Goal: Use online tool/utility: Utilize a website feature to perform a specific function

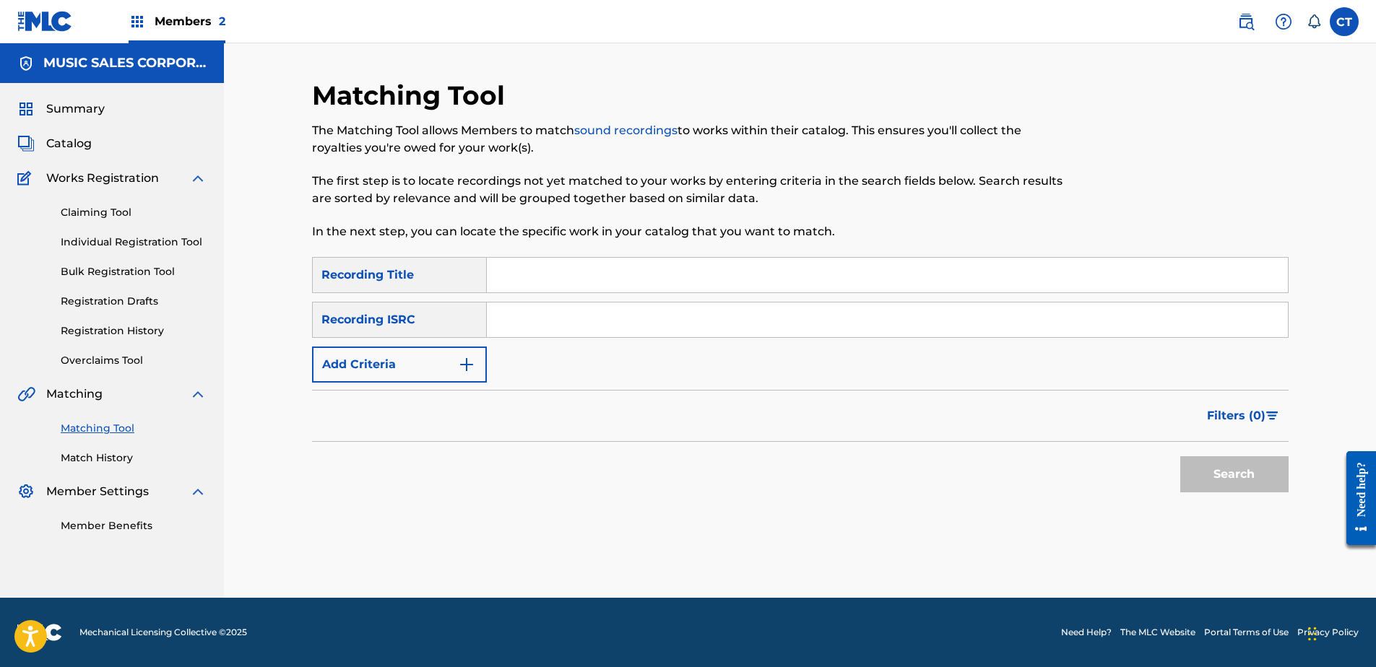
paste input "USSM18500220"
type input "USSM18500220"
drag, startPoint x: 1298, startPoint y: 480, endPoint x: 1233, endPoint y: 464, distance: 67.1
click at [1293, 479] on div "Matching Tool The Matching Tool allows Members to match sound recordings to wor…" at bounding box center [800, 338] width 1011 height 519
click at [1233, 464] on button "Search" at bounding box center [1234, 474] width 108 height 36
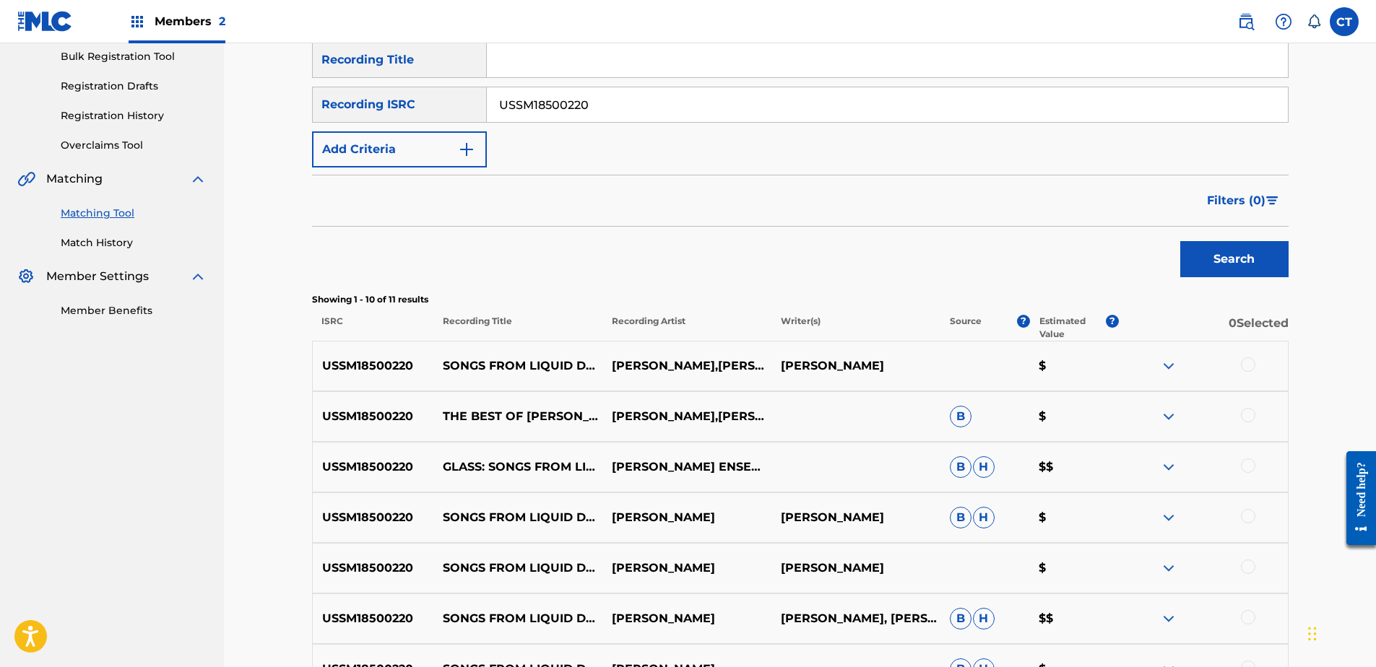
scroll to position [217, 0]
click at [1242, 364] on div at bounding box center [1248, 363] width 14 height 14
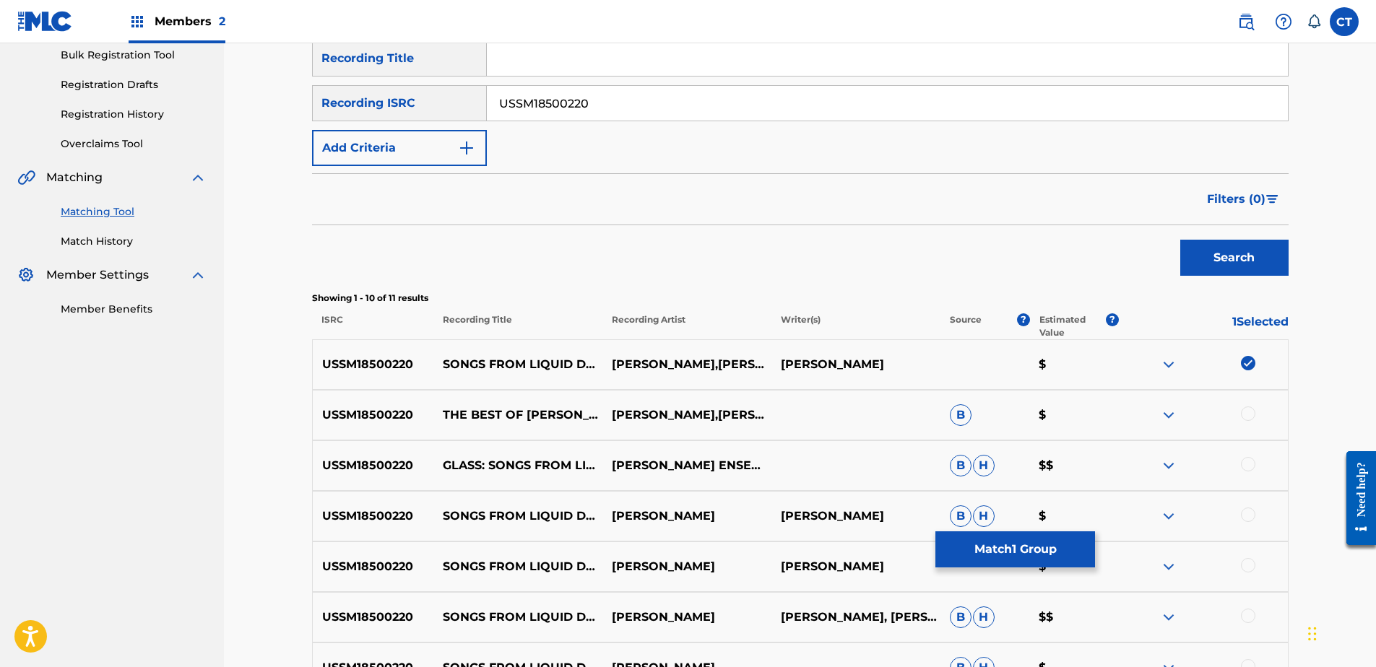
click at [1240, 410] on div at bounding box center [1203, 415] width 169 height 17
click at [1245, 415] on div at bounding box center [1248, 414] width 14 height 14
click at [1249, 460] on div at bounding box center [1248, 464] width 14 height 14
click at [1241, 513] on div at bounding box center [1248, 515] width 14 height 14
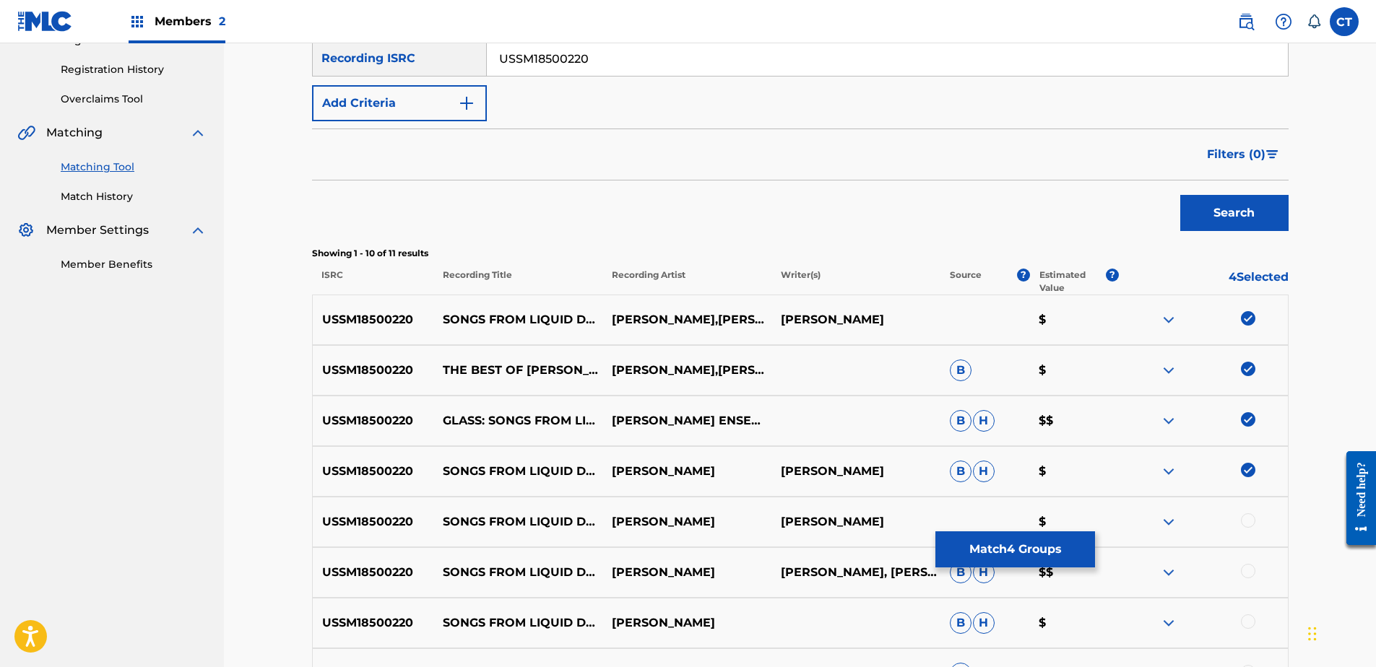
scroll to position [361, 0]
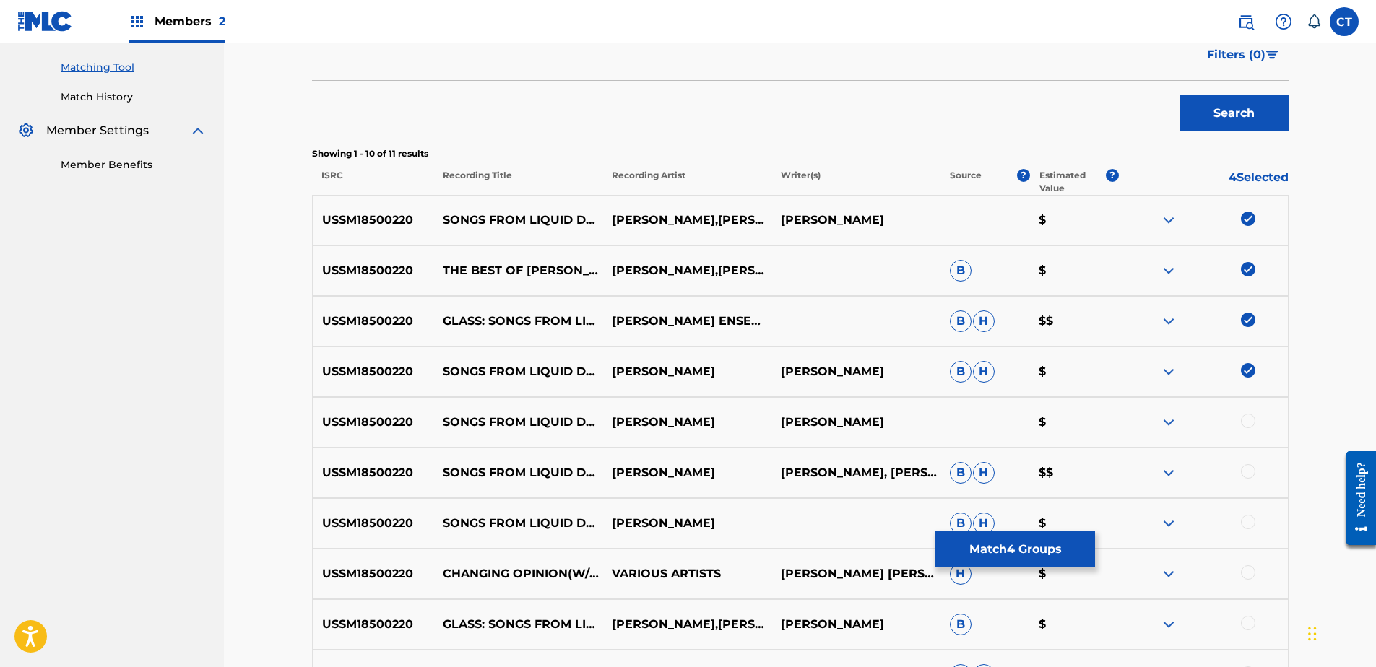
click at [1245, 433] on div "USSM18500220 SONGS FROM LIQUID DAYS: NO. 1, CHANGING OPINION [PERSON_NAME] [PER…" at bounding box center [800, 422] width 976 height 51
click at [1246, 422] on div at bounding box center [1248, 421] width 14 height 14
click at [1247, 476] on div at bounding box center [1248, 471] width 14 height 14
click at [1251, 520] on div at bounding box center [1248, 522] width 14 height 14
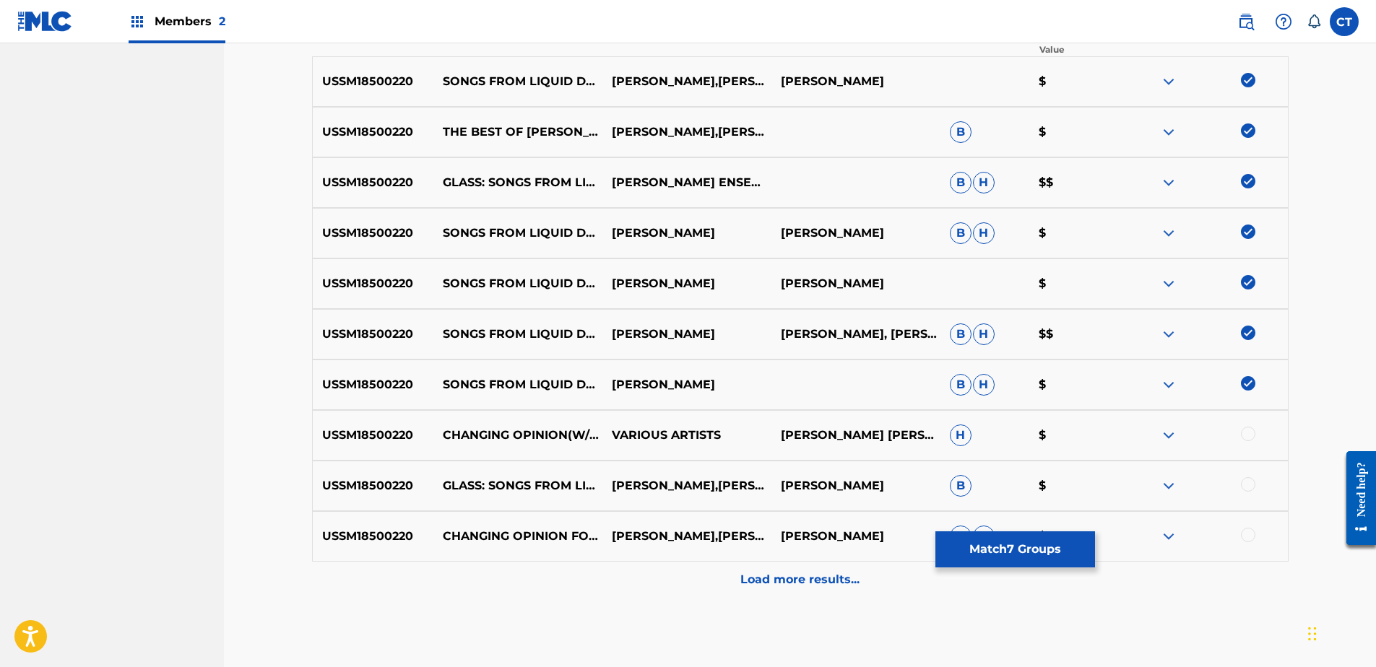
scroll to position [506, 0]
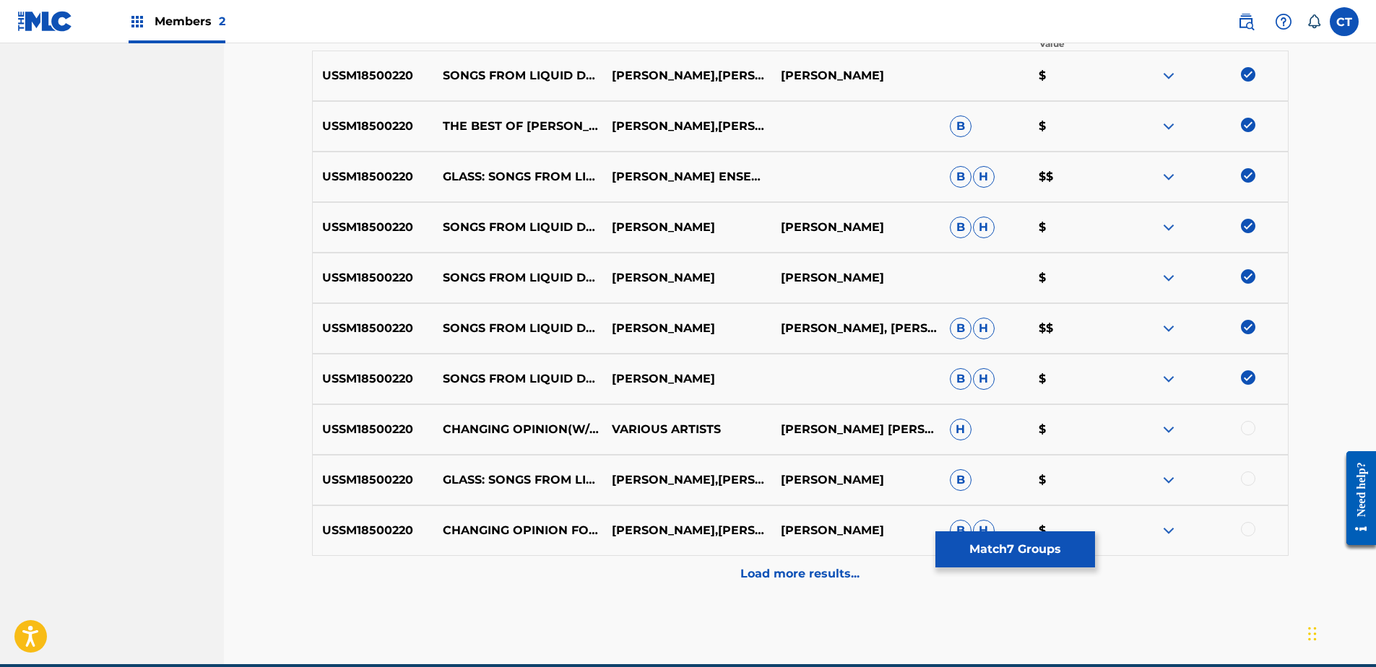
click at [1250, 429] on div at bounding box center [1248, 428] width 14 height 14
click at [1248, 480] on div at bounding box center [1248, 479] width 14 height 14
click at [1250, 537] on div at bounding box center [1203, 530] width 169 height 17
click at [1250, 530] on div at bounding box center [1248, 529] width 14 height 14
click at [1231, 578] on div "Load more results..." at bounding box center [800, 574] width 976 height 36
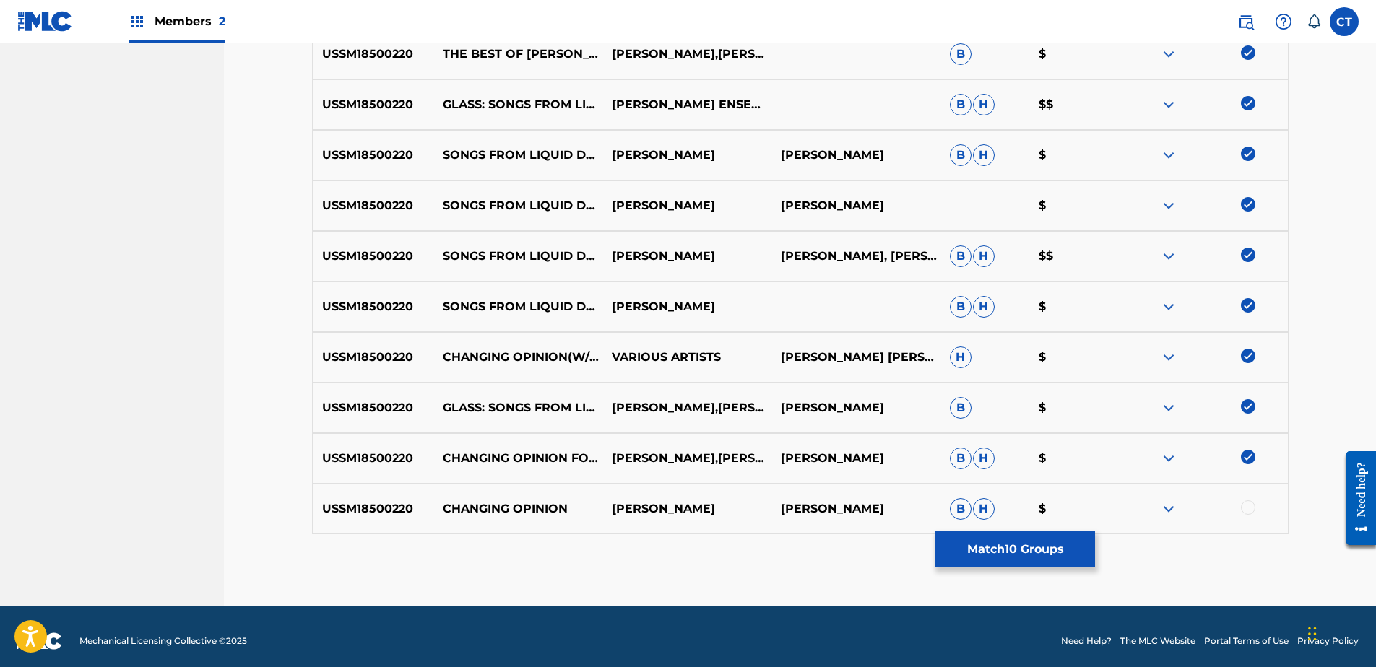
scroll to position [586, 0]
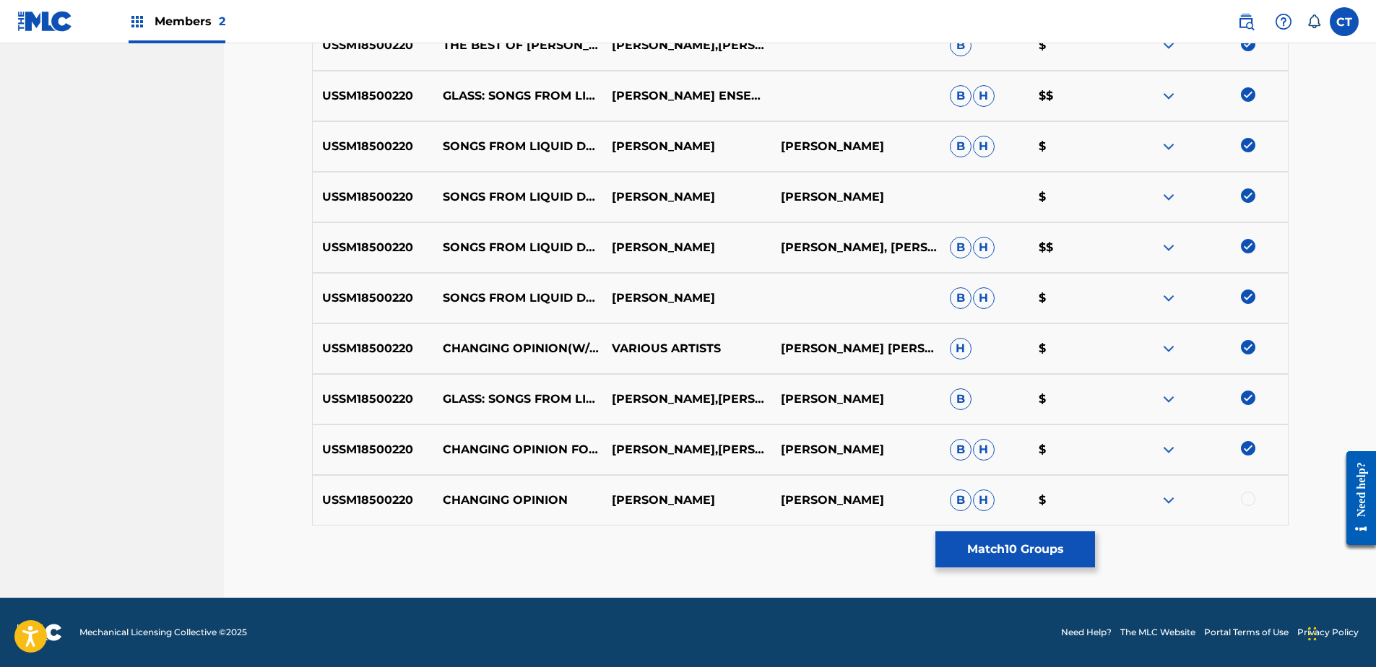
click at [1246, 498] on div at bounding box center [1248, 499] width 14 height 14
click at [1062, 571] on div "Matching Tool The Matching Tool allows Members to match sound recordings to wor…" at bounding box center [800, 45] width 976 height 1105
click at [1046, 543] on button "Match 11 Groups" at bounding box center [1015, 550] width 160 height 36
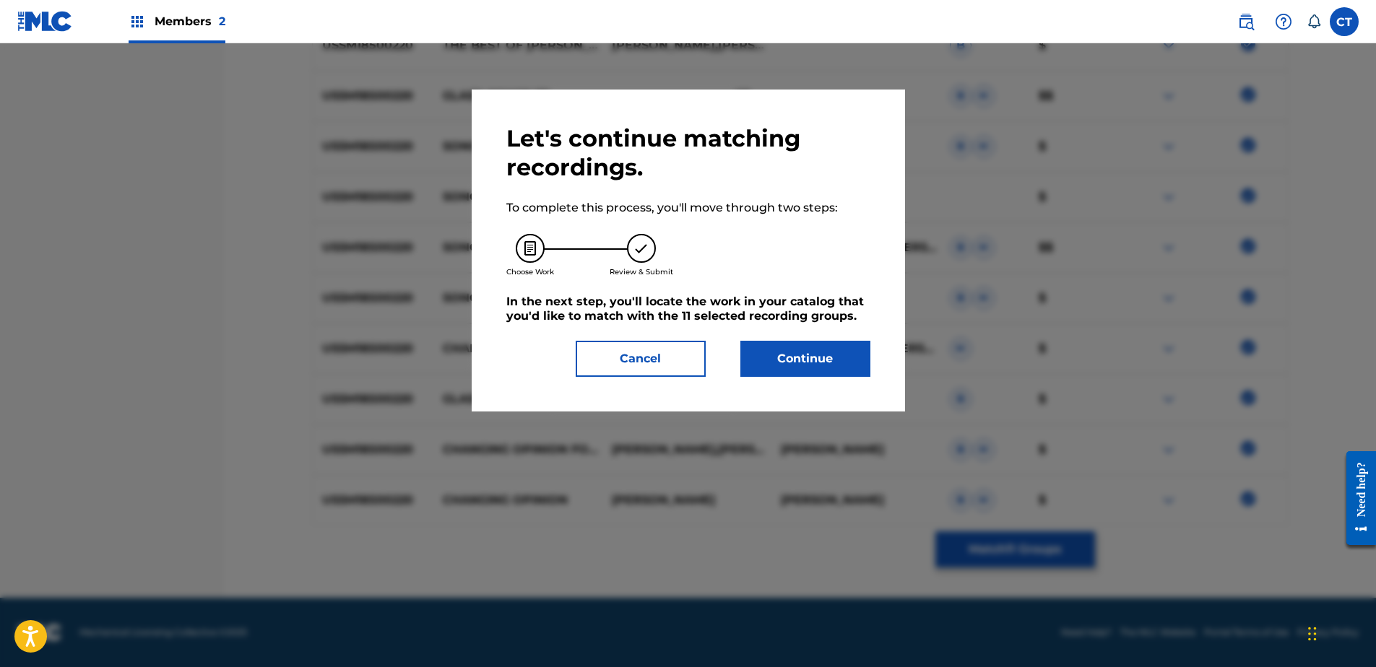
click at [787, 352] on button "Continue" at bounding box center [805, 359] width 130 height 36
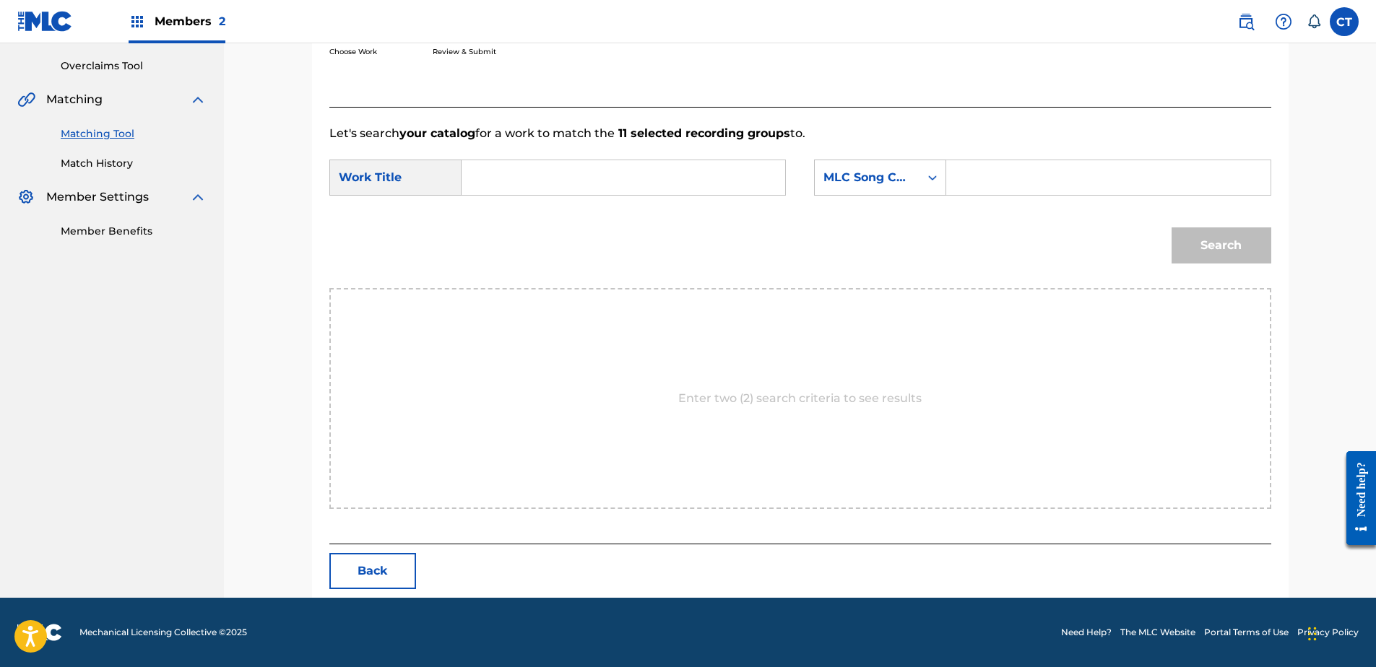
scroll to position [295, 0]
click at [542, 186] on input "Search Form" at bounding box center [623, 177] width 299 height 35
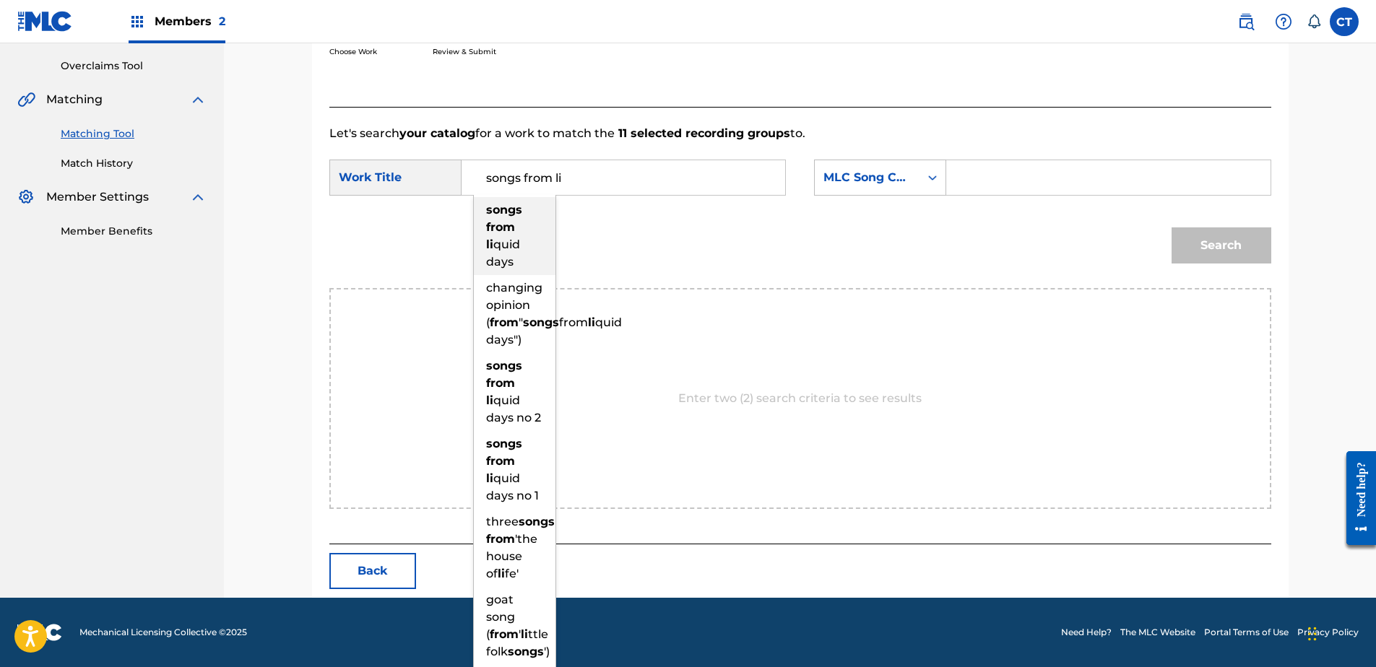
click at [489, 251] on div "songs from li quid days" at bounding box center [515, 236] width 82 height 78
type input "songs from liquid days"
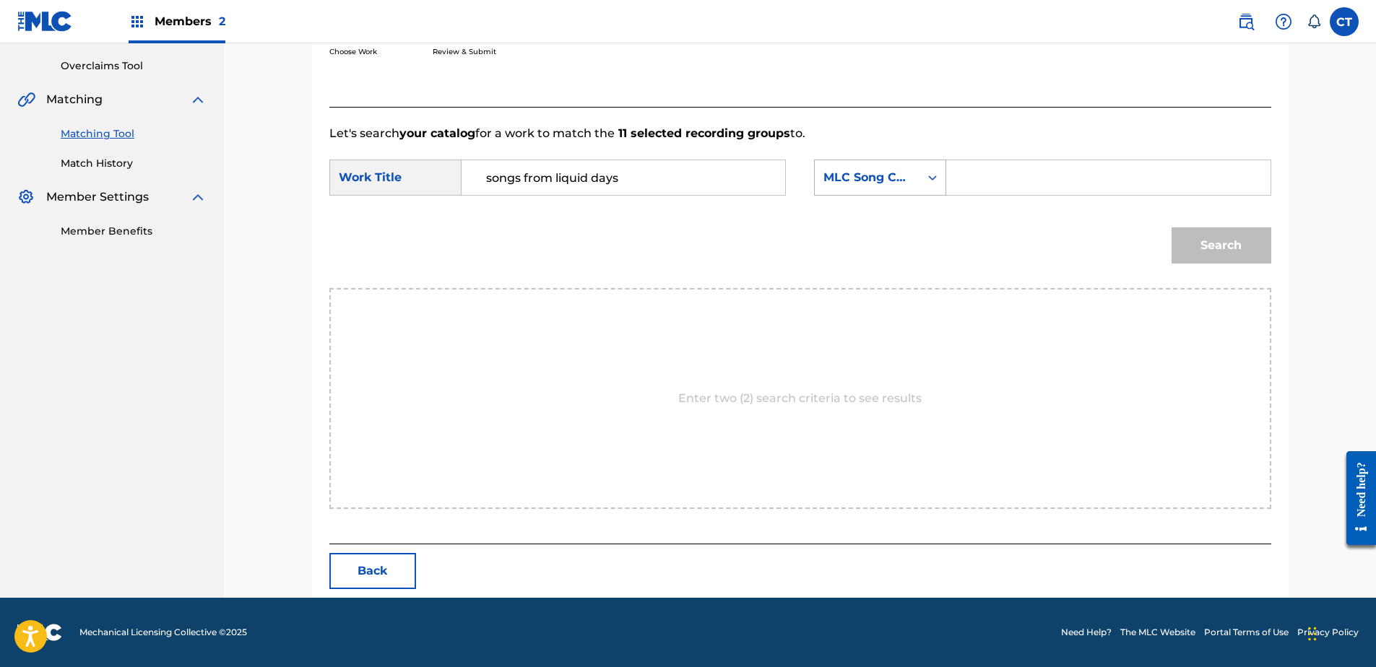
click at [845, 167] on div "MLC Song Code" at bounding box center [867, 177] width 105 height 27
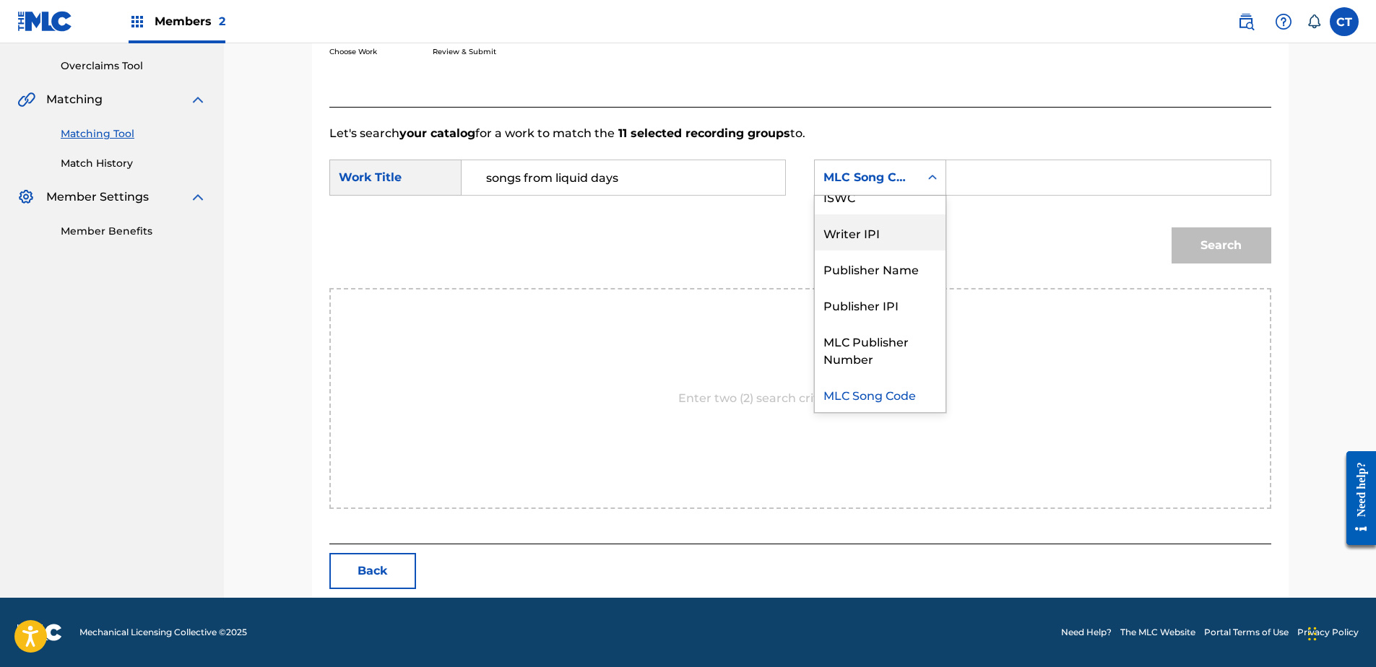
scroll to position [0, 0]
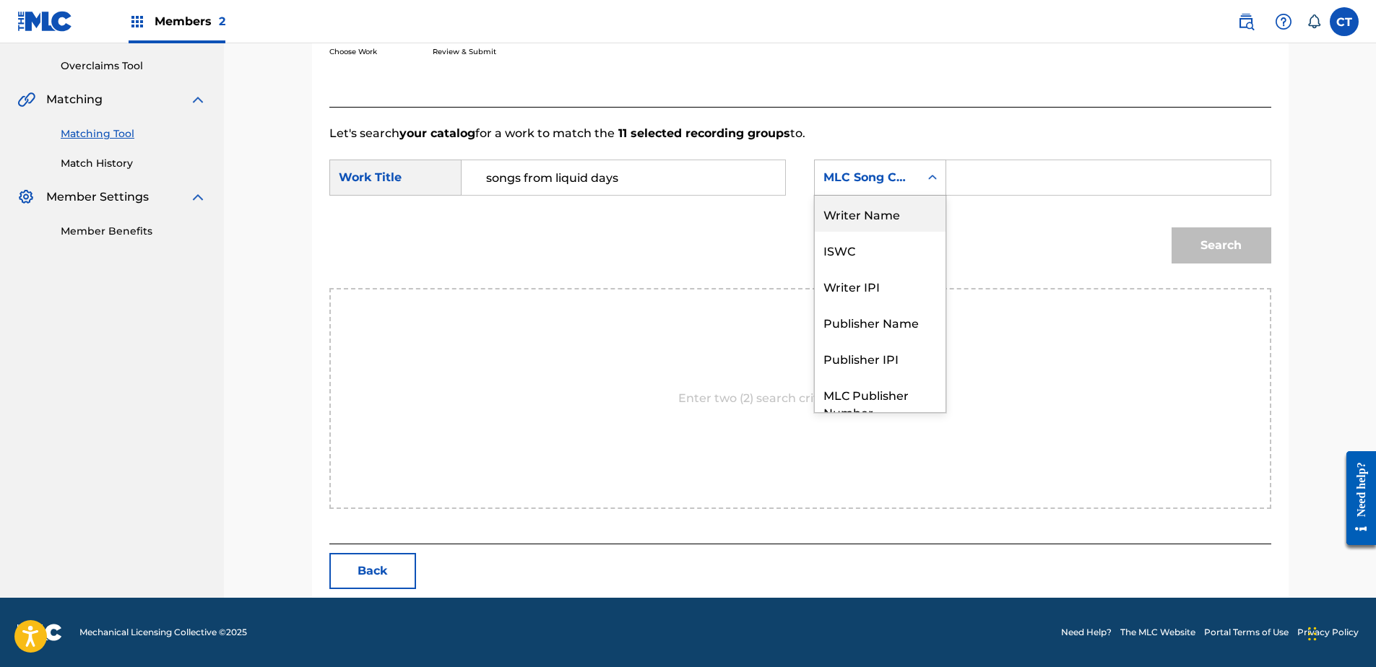
click at [890, 221] on div "Writer Name" at bounding box center [880, 214] width 131 height 36
click at [976, 187] on input "Search Form" at bounding box center [1107, 177] width 299 height 35
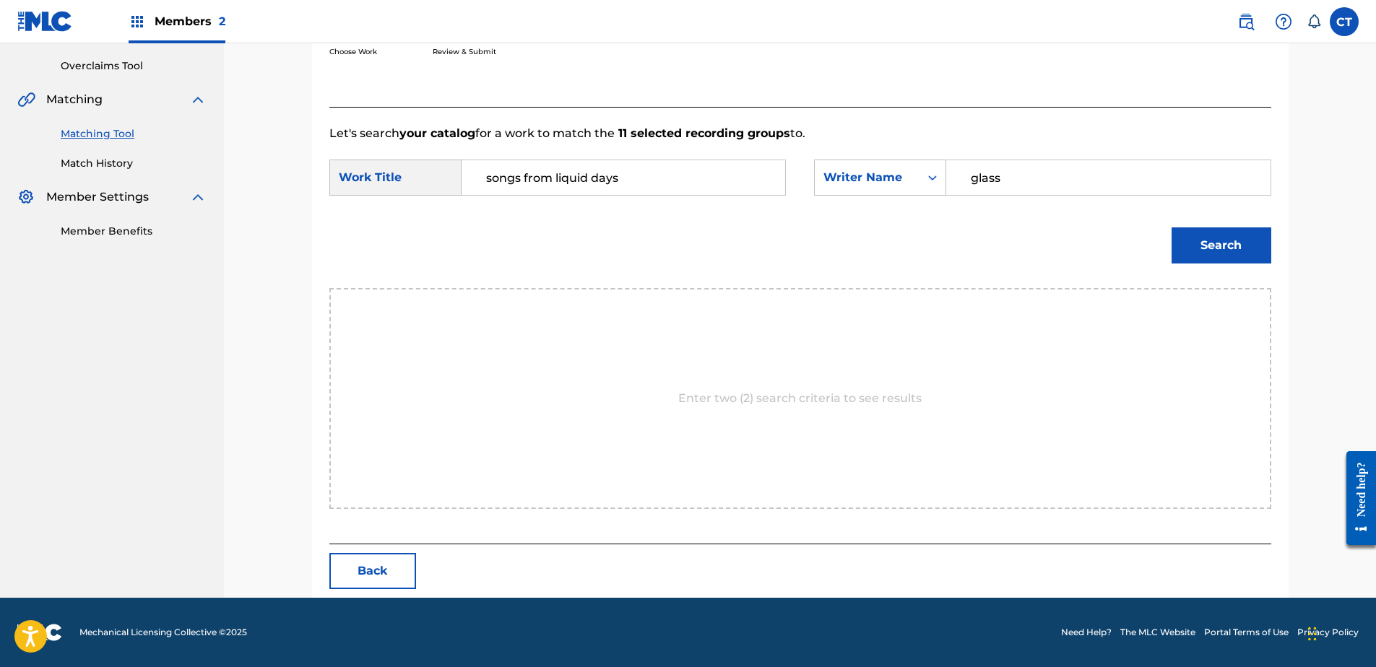
type input "glass"
click at [1171, 227] on button "Search" at bounding box center [1221, 245] width 100 height 36
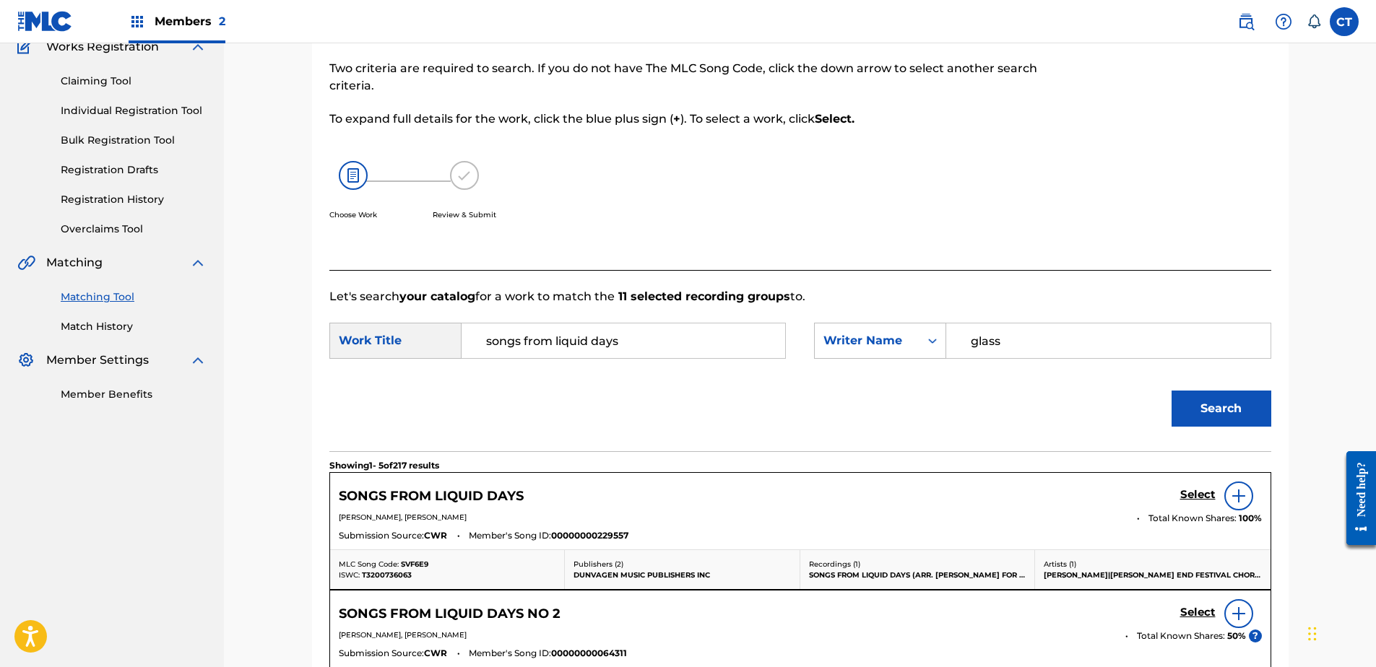
scroll to position [295, 0]
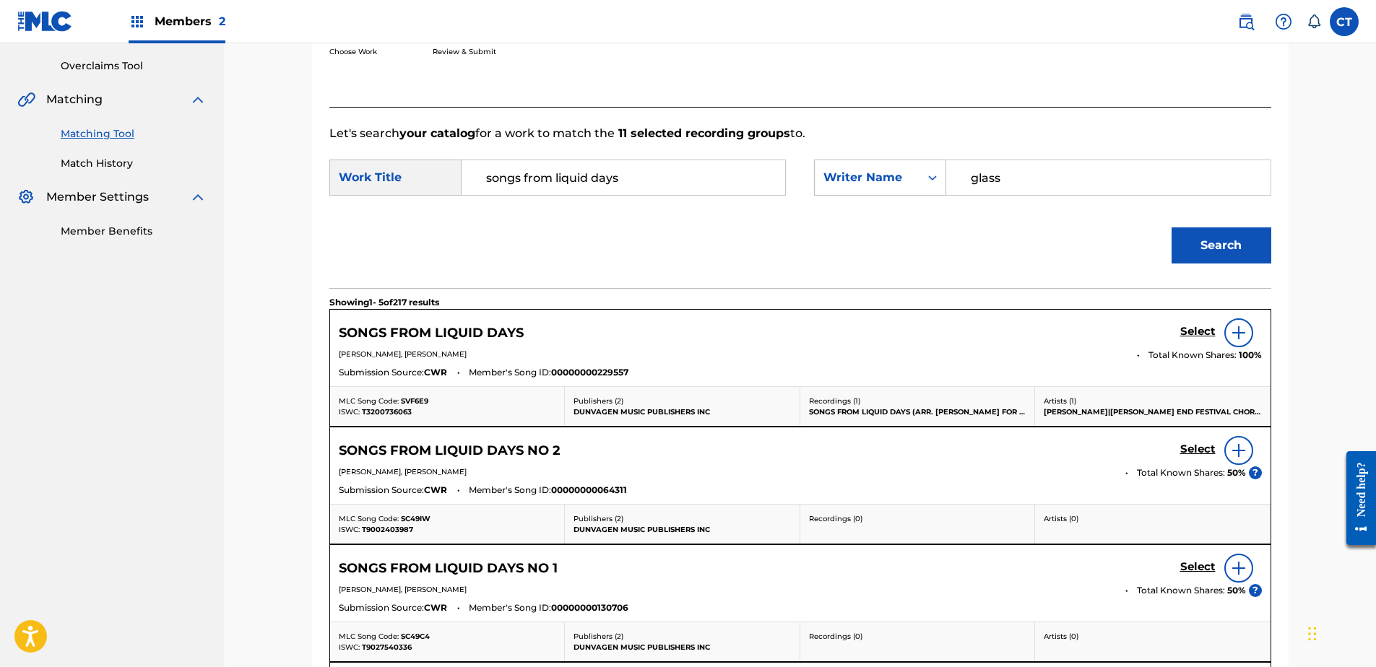
click at [1182, 339] on h5 "Select" at bounding box center [1197, 332] width 35 height 14
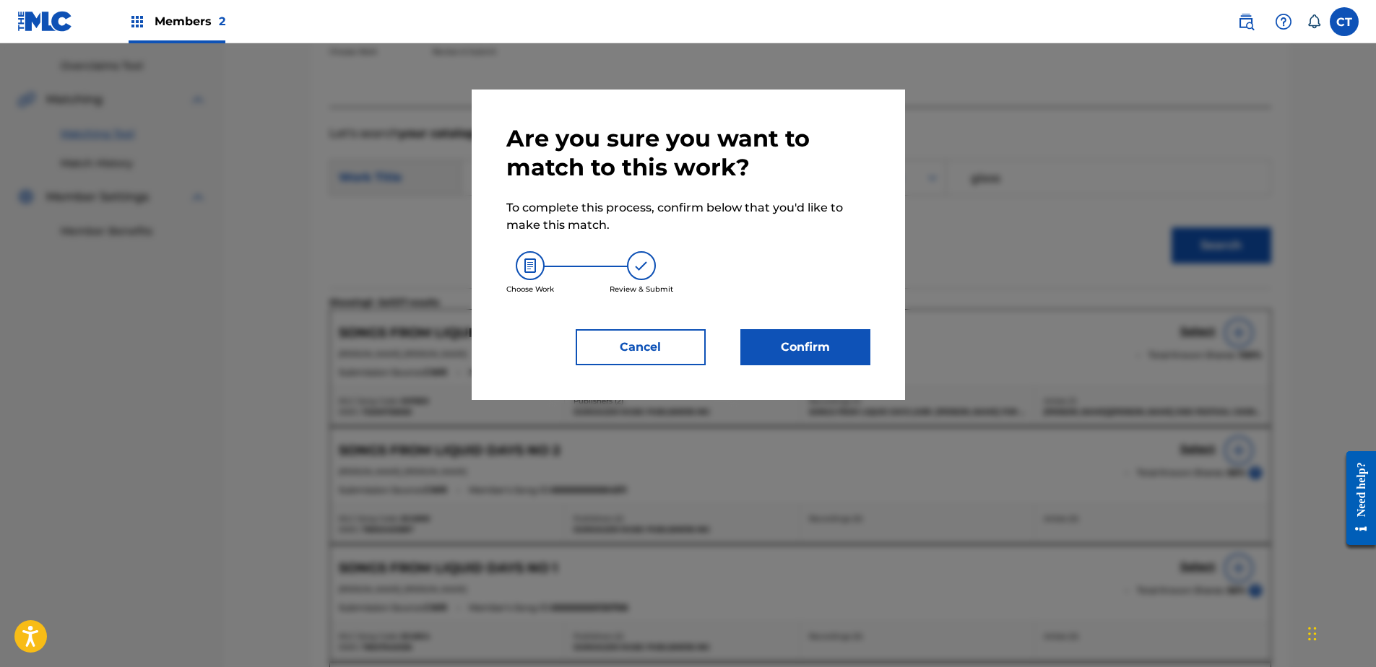
click at [761, 330] on button "Confirm" at bounding box center [805, 347] width 130 height 36
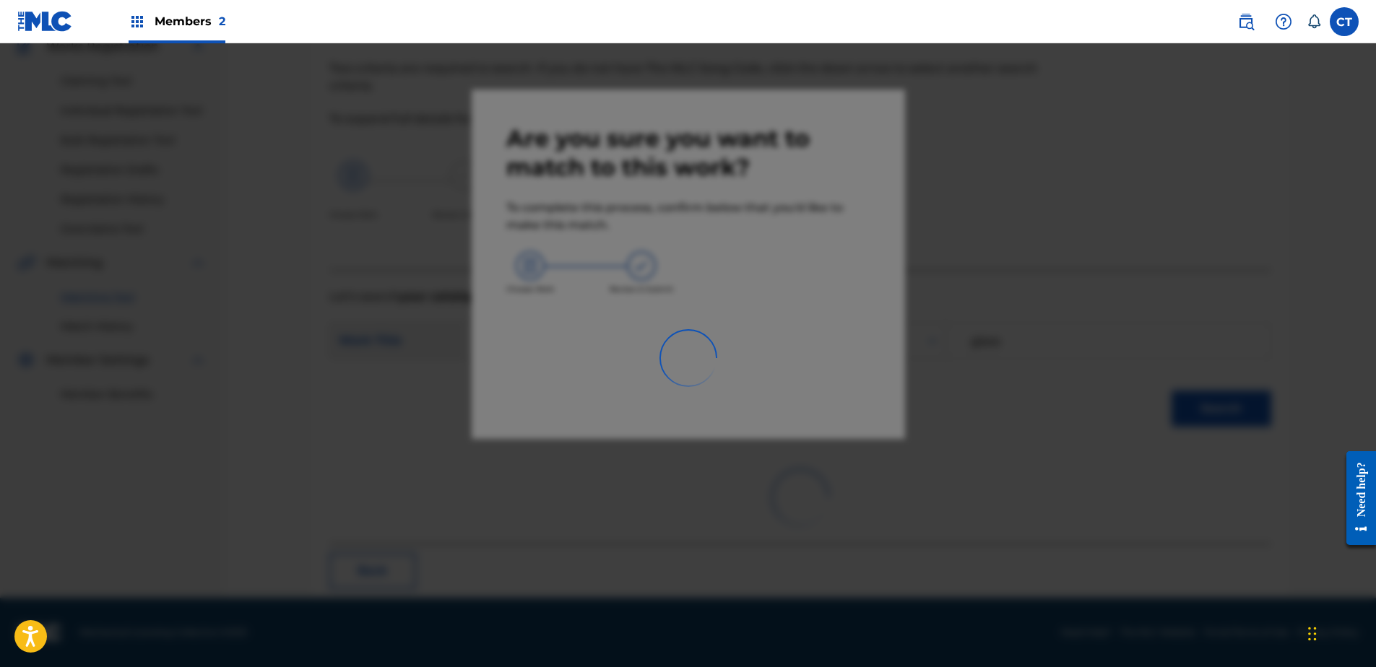
scroll to position [131, 0]
drag, startPoint x: 1126, startPoint y: 526, endPoint x: 1123, endPoint y: 547, distance: 20.4
click at [1125, 538] on div at bounding box center [688, 376] width 1376 height 667
click at [1123, 547] on div at bounding box center [688, 376] width 1376 height 667
click at [898, 396] on div at bounding box center [688, 376] width 1376 height 667
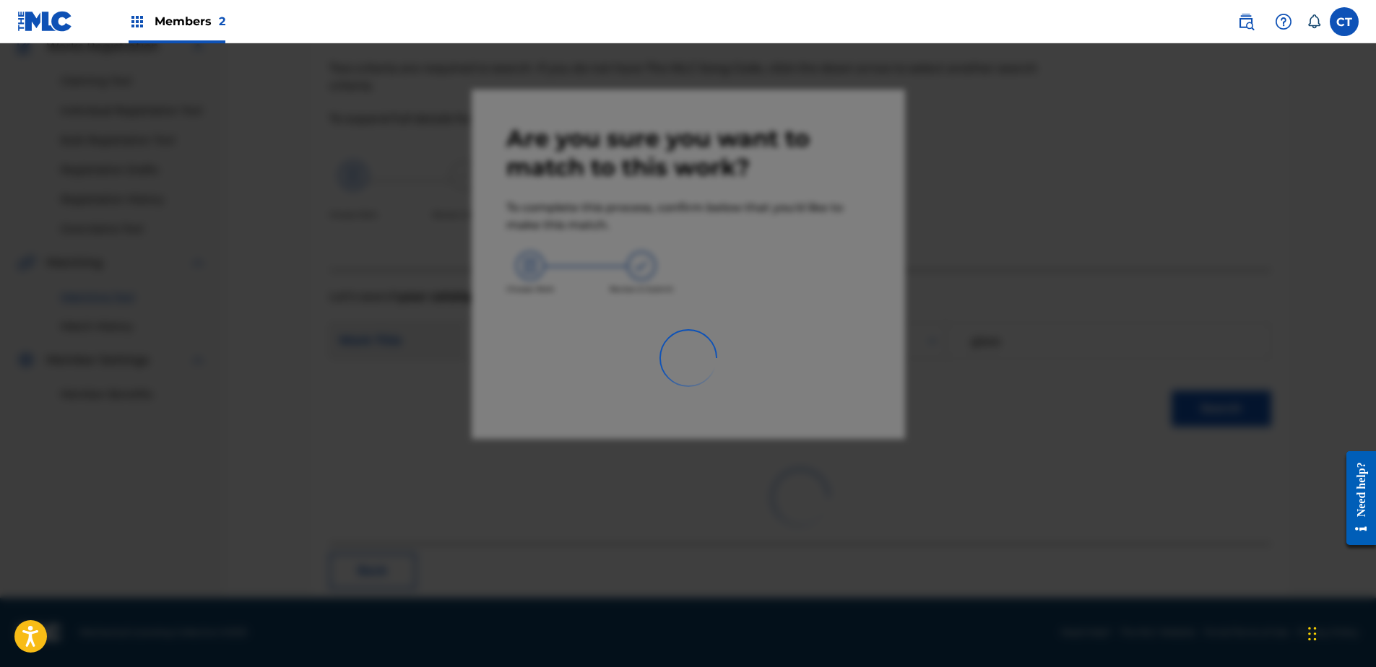
click at [657, 227] on div at bounding box center [688, 376] width 1376 height 667
click at [657, 222] on div at bounding box center [688, 376] width 1376 height 667
click at [861, 404] on div at bounding box center [688, 376] width 1376 height 667
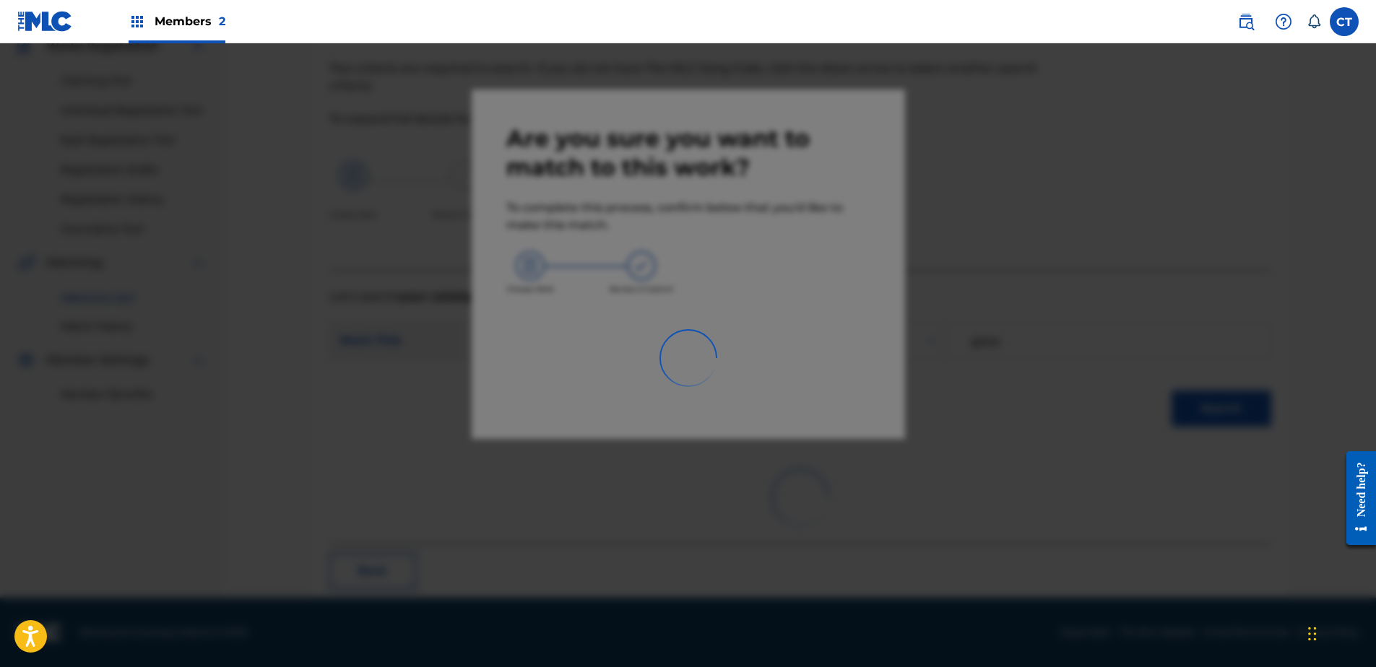
click at [861, 404] on div at bounding box center [688, 376] width 1376 height 667
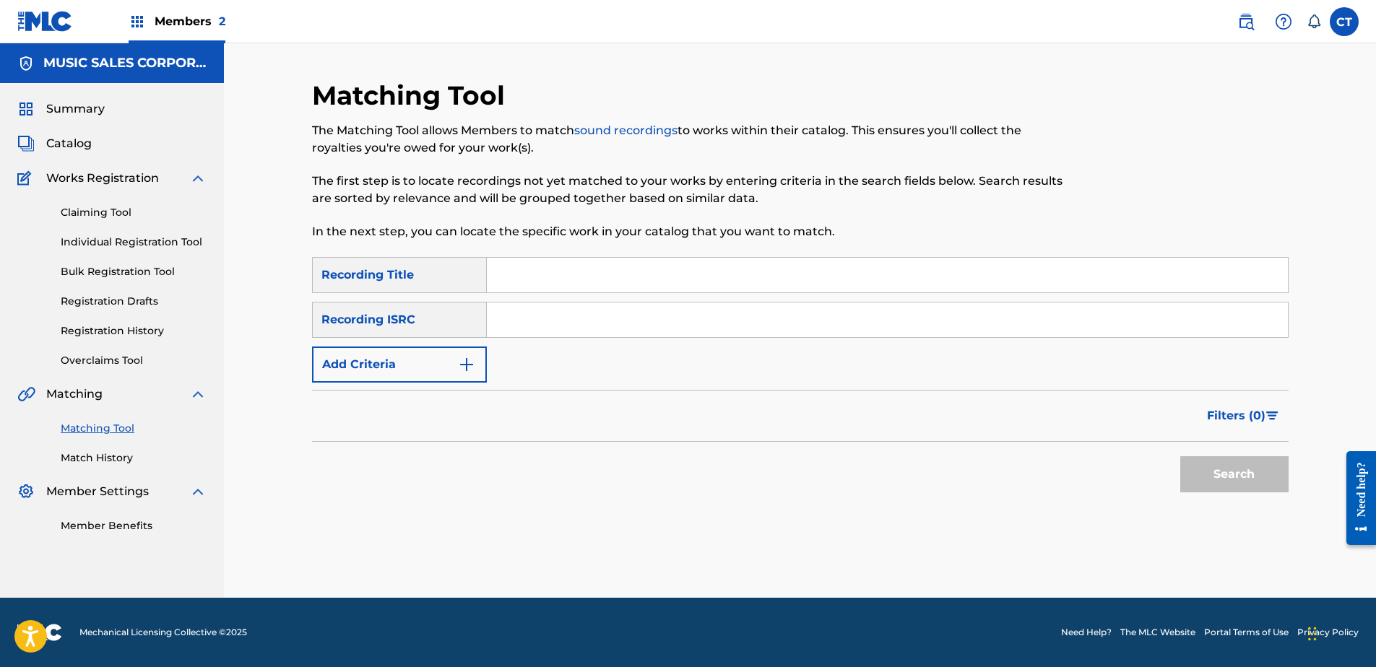
paste input "USSM18500220"
type input "USSM18500220"
click at [1208, 466] on button "Search" at bounding box center [1234, 474] width 108 height 36
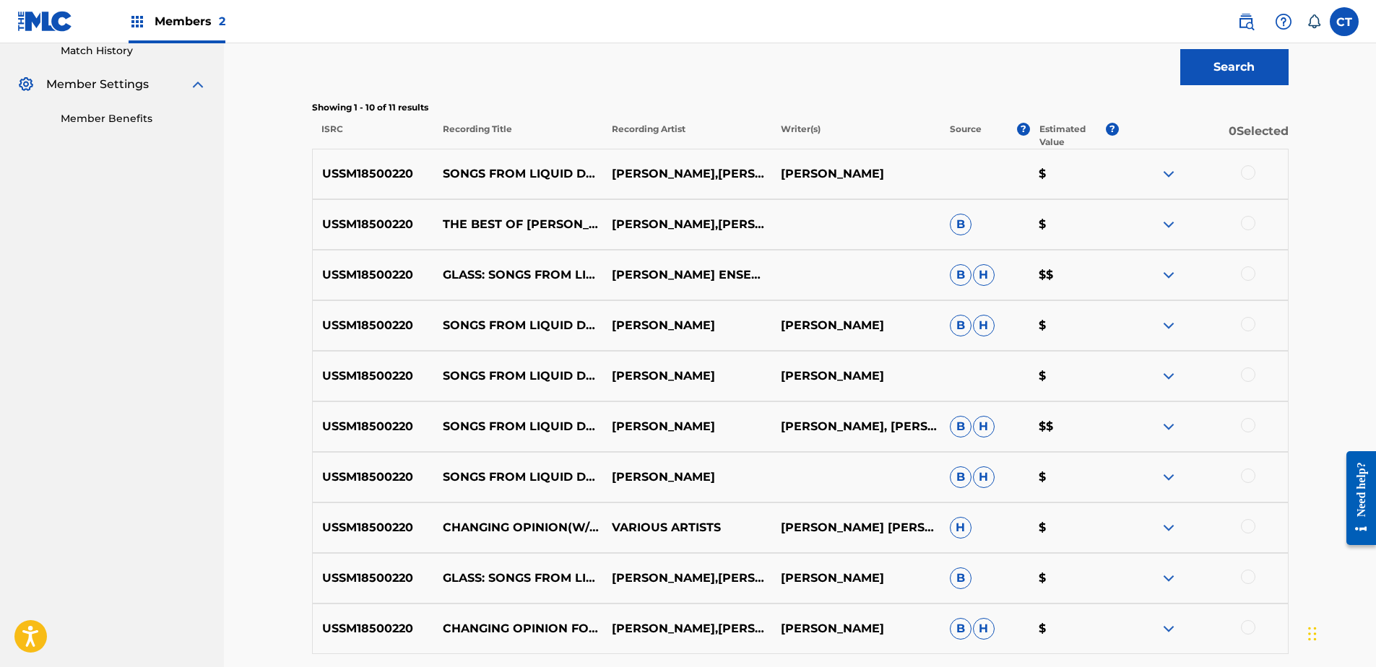
scroll to position [433, 0]
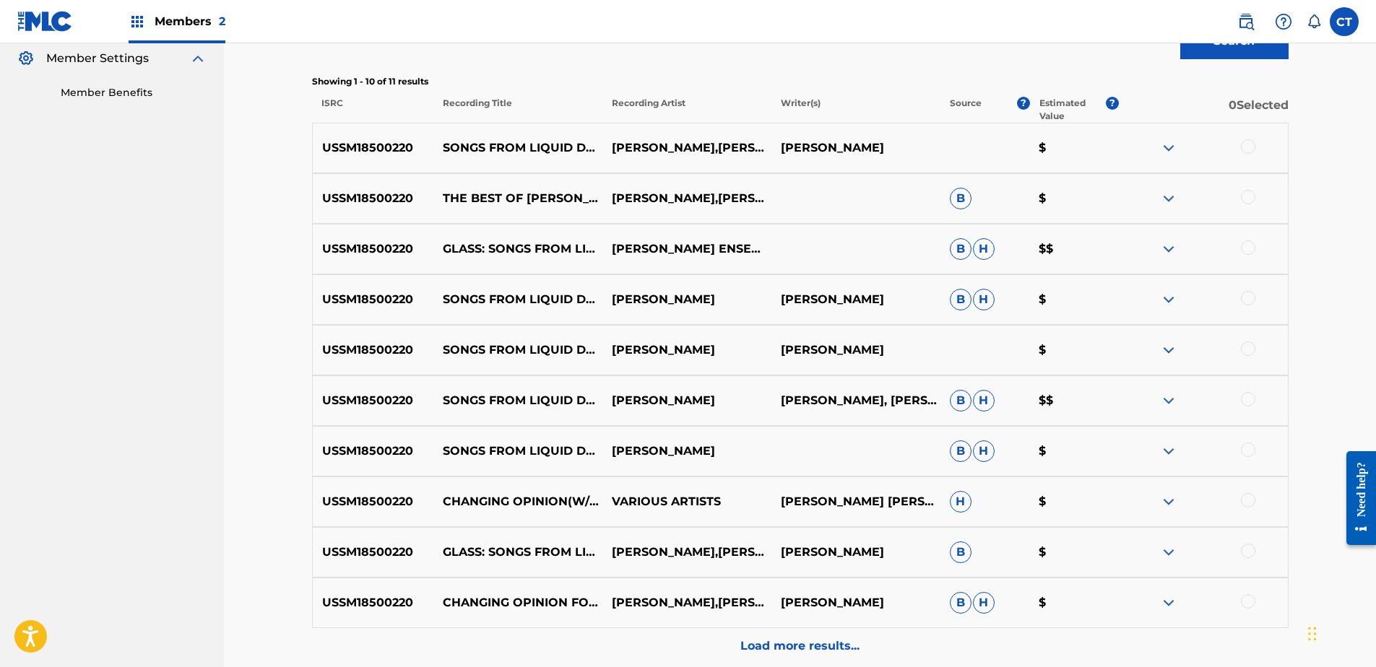
click at [1248, 141] on div "USSM18500220 SONGS FROM LIQUID DAYS: NO. 1, CHANGING OPINION [PERSON_NAME],[PER…" at bounding box center [800, 148] width 976 height 51
click at [1247, 144] on div at bounding box center [1248, 146] width 14 height 14
click at [1247, 189] on div "USSM18500220 THE BEST OF [PERSON_NAME] [PERSON_NAME],[PERSON_NAME],[PERSON_NAME…" at bounding box center [800, 198] width 976 height 51
click at [1248, 199] on div at bounding box center [1248, 197] width 14 height 14
click at [1252, 252] on div at bounding box center [1248, 247] width 14 height 14
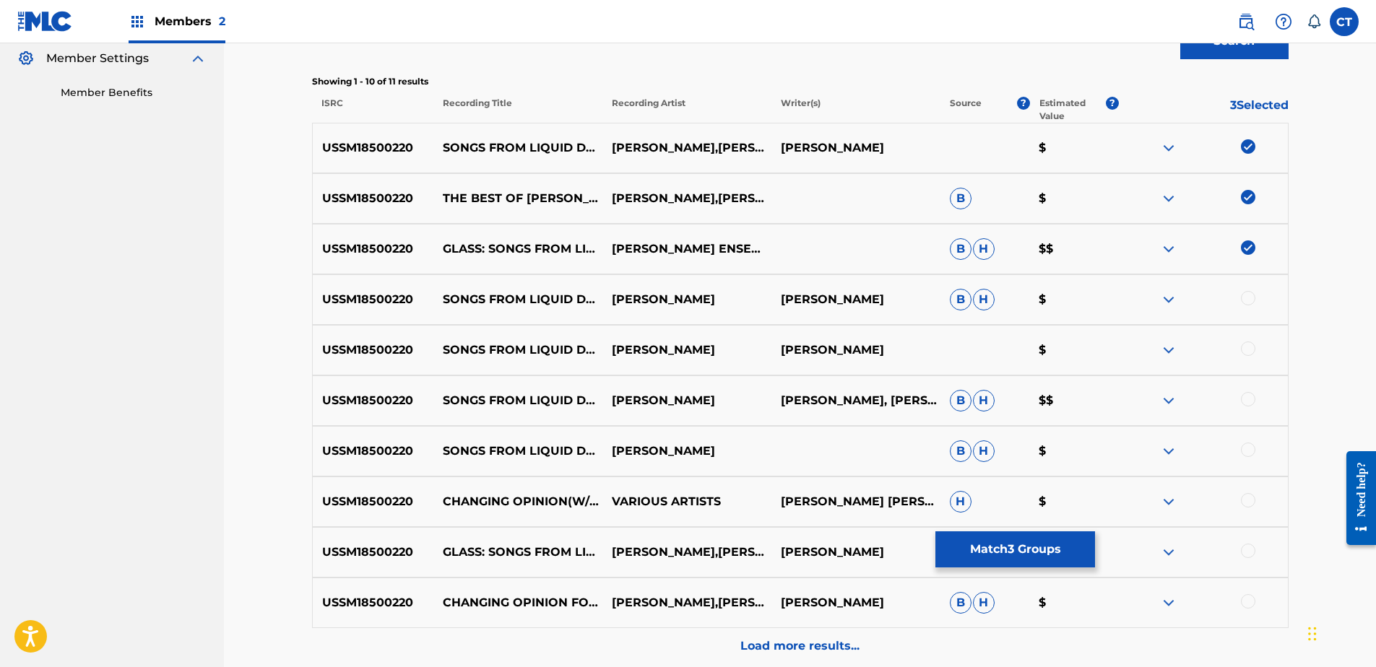
click at [1254, 300] on div at bounding box center [1248, 298] width 14 height 14
click at [1249, 351] on div at bounding box center [1248, 349] width 14 height 14
click at [1246, 403] on div at bounding box center [1248, 399] width 14 height 14
click at [1246, 447] on div at bounding box center [1248, 450] width 14 height 14
click at [1248, 491] on div "USSM18500220 CHANGING OPINION(W/ [PERSON_NAME]) VARIOUS ARTISTS [PERSON_NAME] […" at bounding box center [800, 502] width 976 height 51
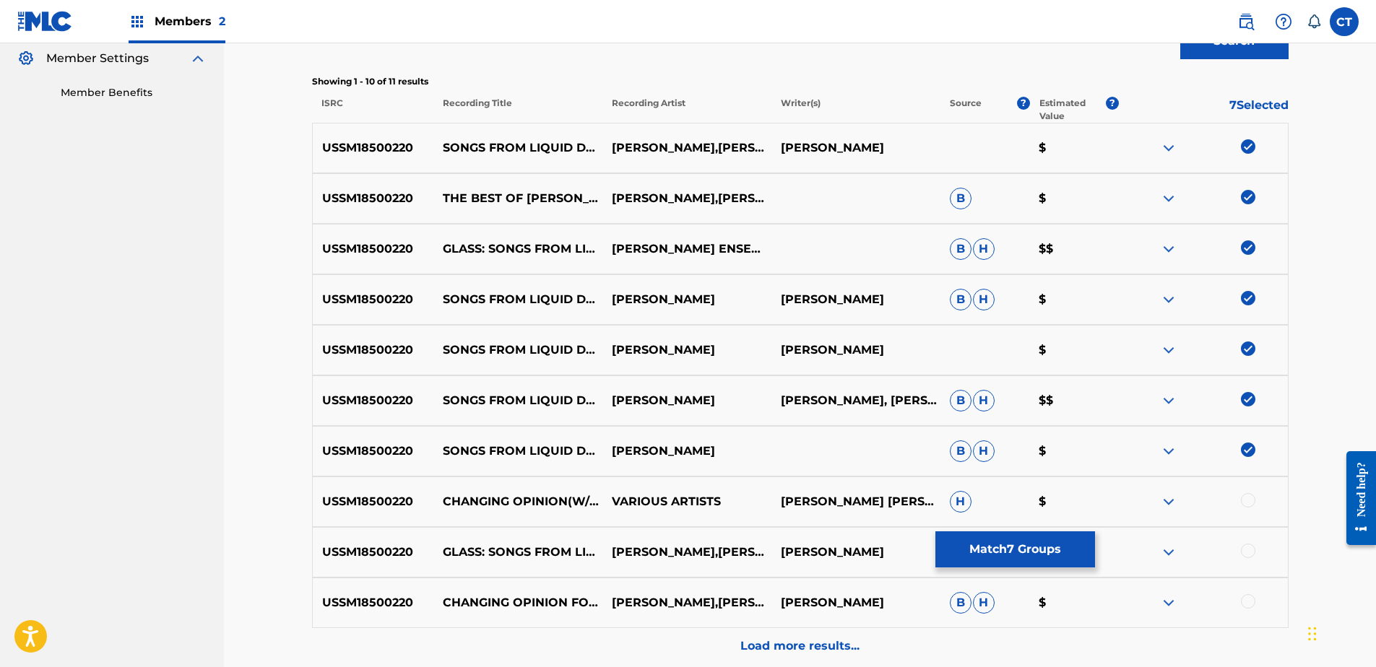
click at [1248, 494] on div at bounding box center [1248, 500] width 14 height 14
click at [1250, 553] on div at bounding box center [1248, 551] width 14 height 14
click at [1247, 602] on div at bounding box center [1248, 601] width 14 height 14
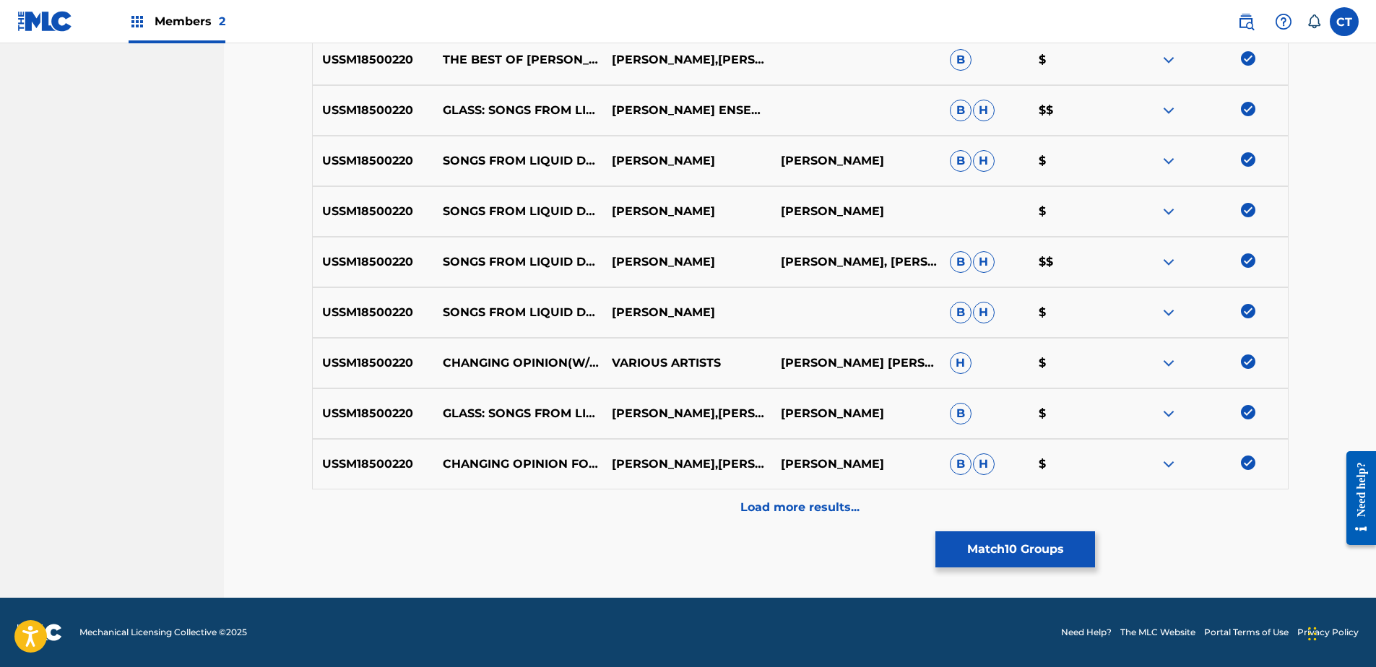
click at [1238, 517] on div "Load more results..." at bounding box center [800, 508] width 976 height 36
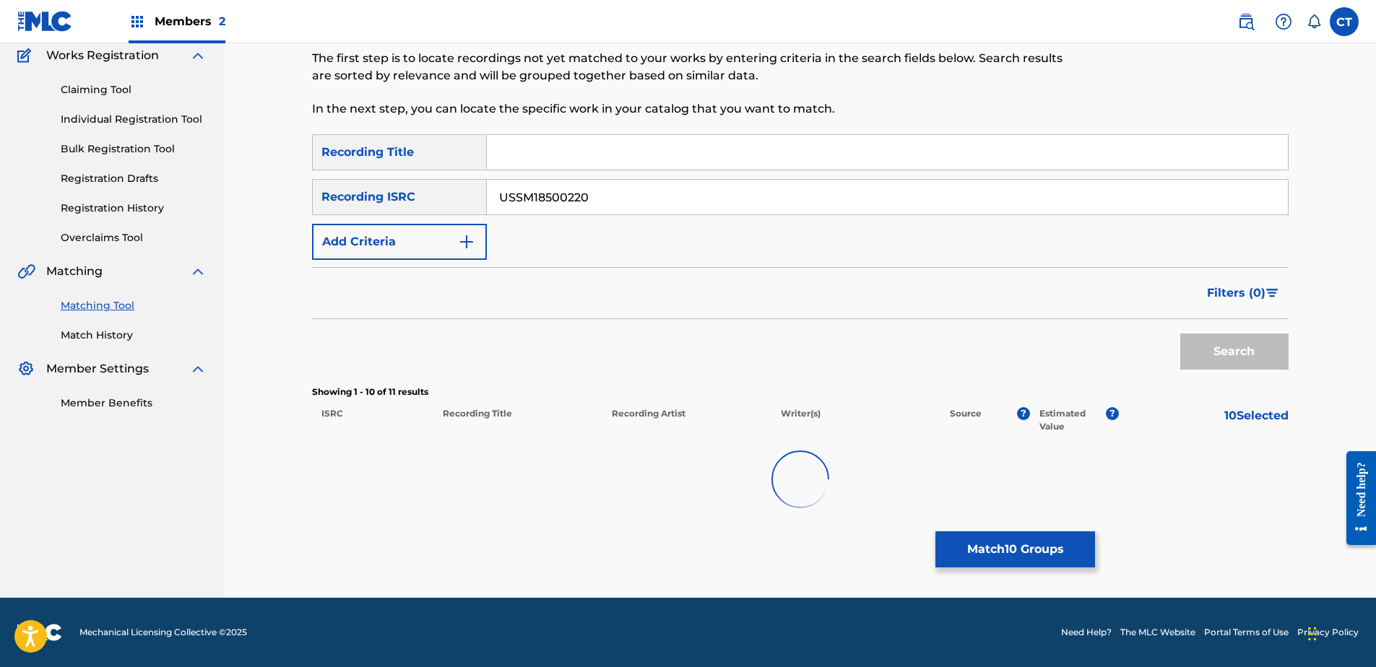
scroll to position [572, 0]
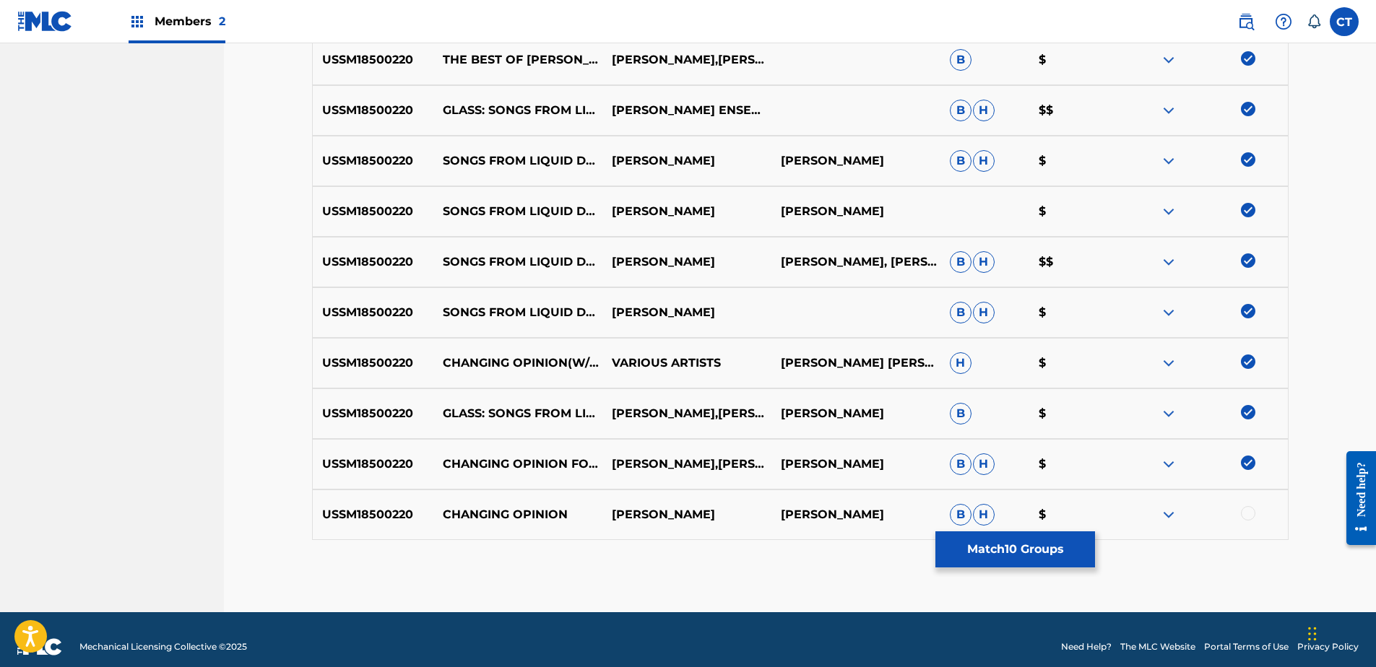
click at [1249, 514] on div at bounding box center [1248, 513] width 14 height 14
click at [1040, 546] on button "Match 11 Groups" at bounding box center [1015, 550] width 160 height 36
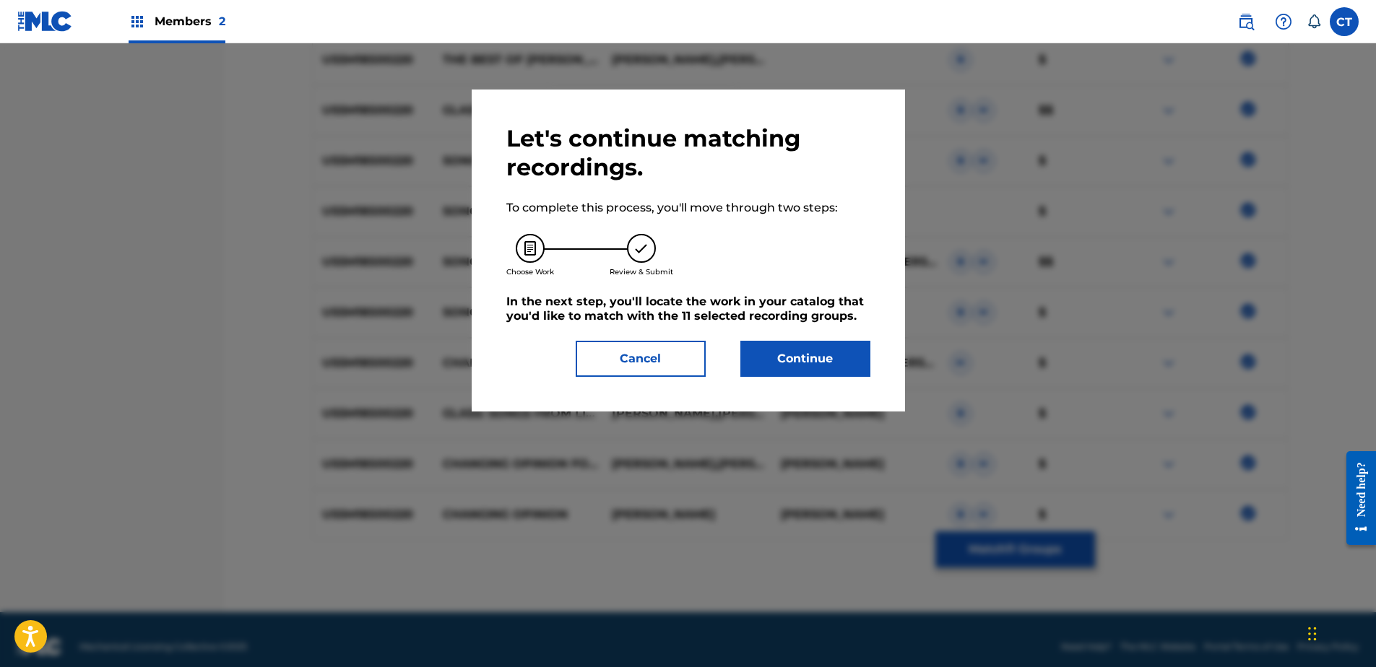
click at [763, 347] on button "Continue" at bounding box center [805, 359] width 130 height 36
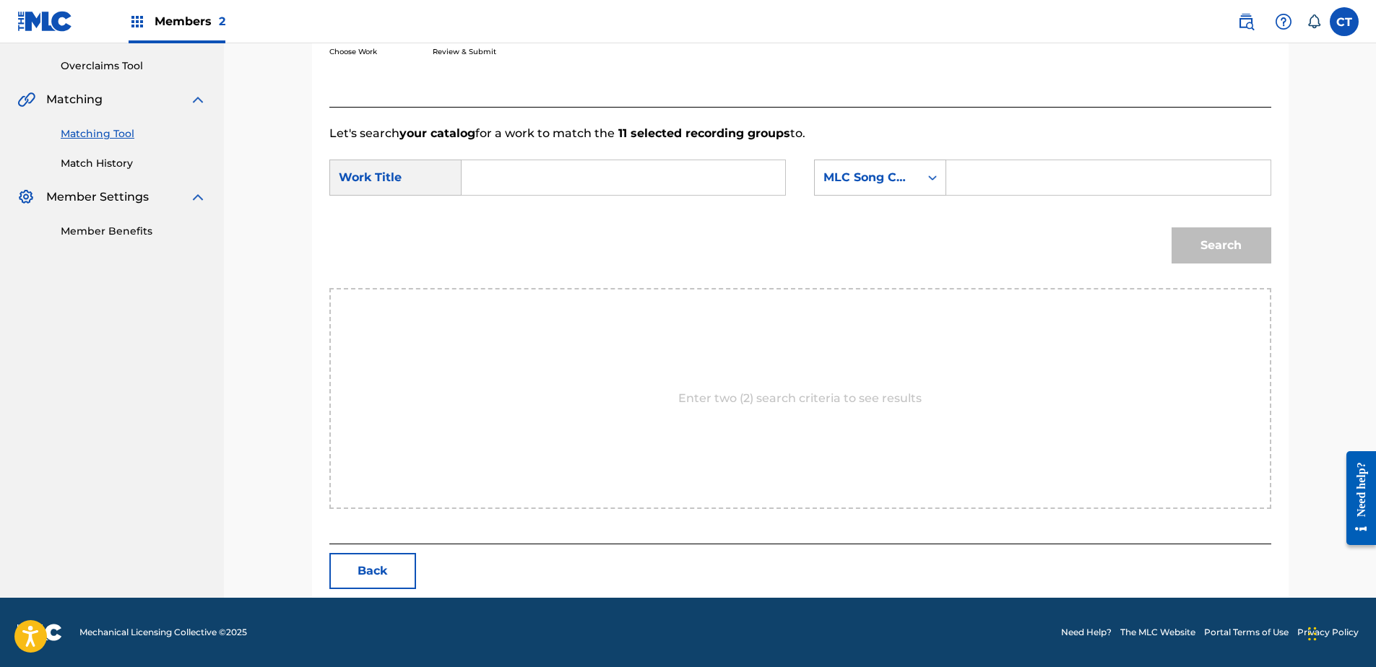
scroll to position [295, 0]
drag, startPoint x: 534, startPoint y: 152, endPoint x: 537, endPoint y: 186, distance: 34.8
click at [534, 165] on form "SearchWithCriteriaf0d559f0-a0c8-4d72-ba60-68a5007afe75 Work Title SearchWithCri…" at bounding box center [800, 215] width 942 height 146
click at [536, 186] on input "Search Form" at bounding box center [623, 177] width 299 height 35
type input "a"
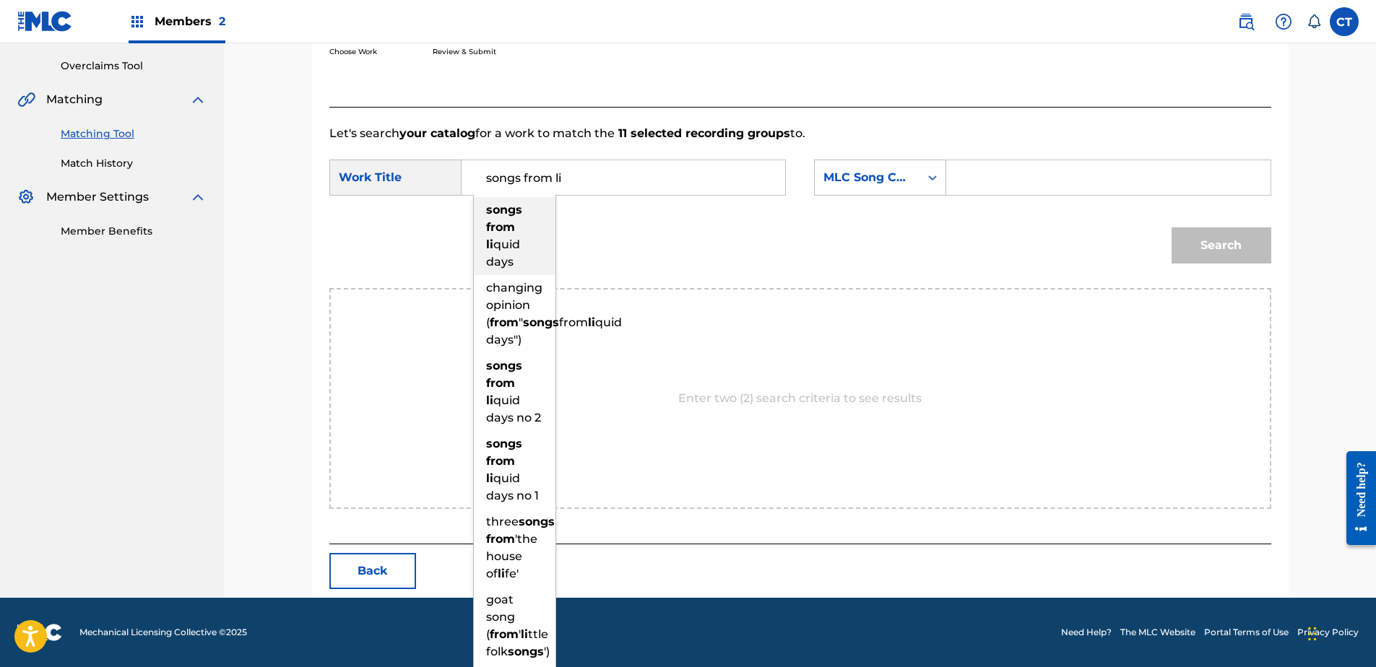
click at [511, 231] on strong "from" at bounding box center [500, 227] width 29 height 14
type input "songs from liquid days"
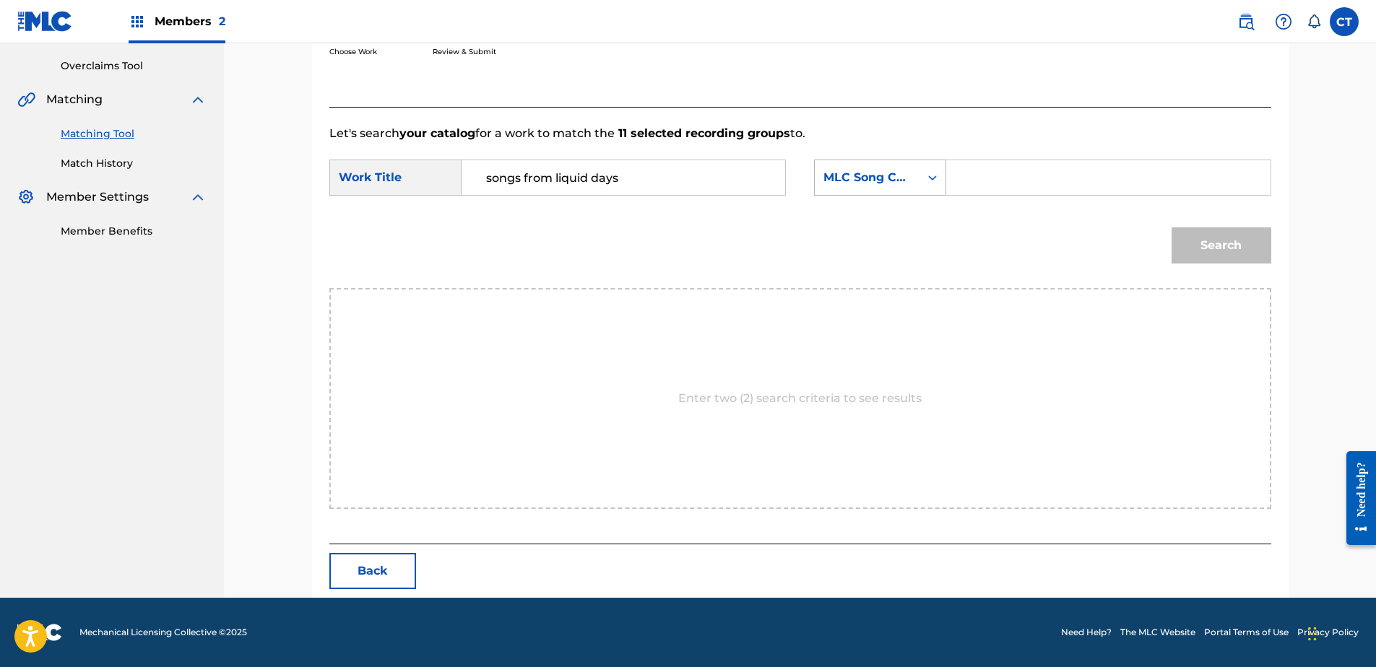
click at [883, 188] on div "MLC Song Code" at bounding box center [867, 177] width 105 height 27
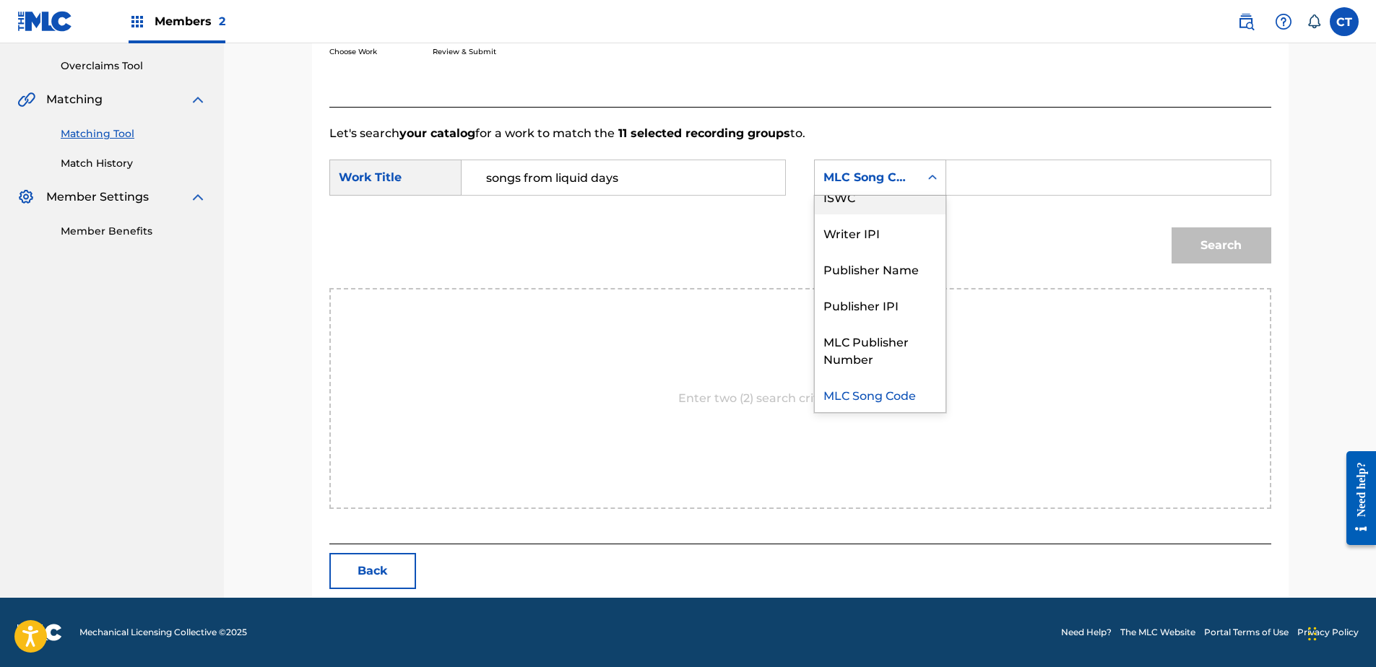
scroll to position [0, 0]
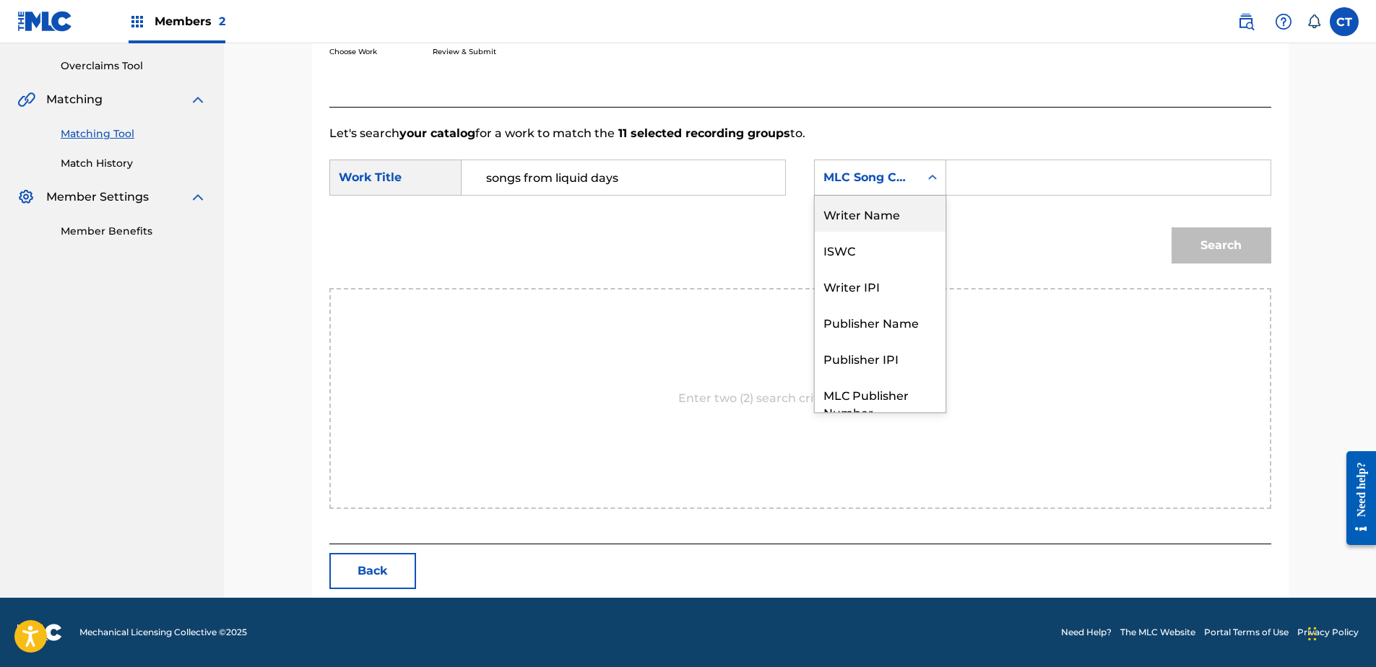
click at [884, 214] on div "Writer Name" at bounding box center [880, 214] width 131 height 36
click at [1061, 178] on input "Search Form" at bounding box center [1107, 177] width 299 height 35
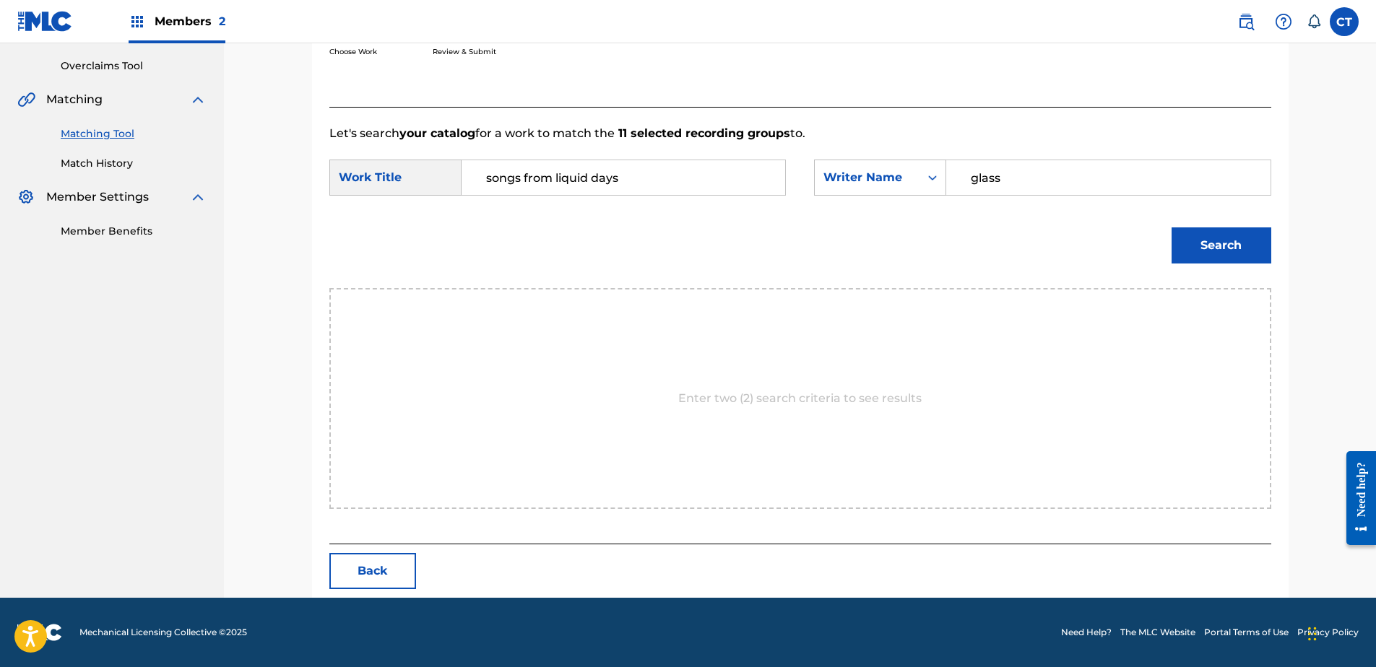
type input "glass"
click at [1171, 227] on button "Search" at bounding box center [1221, 245] width 100 height 36
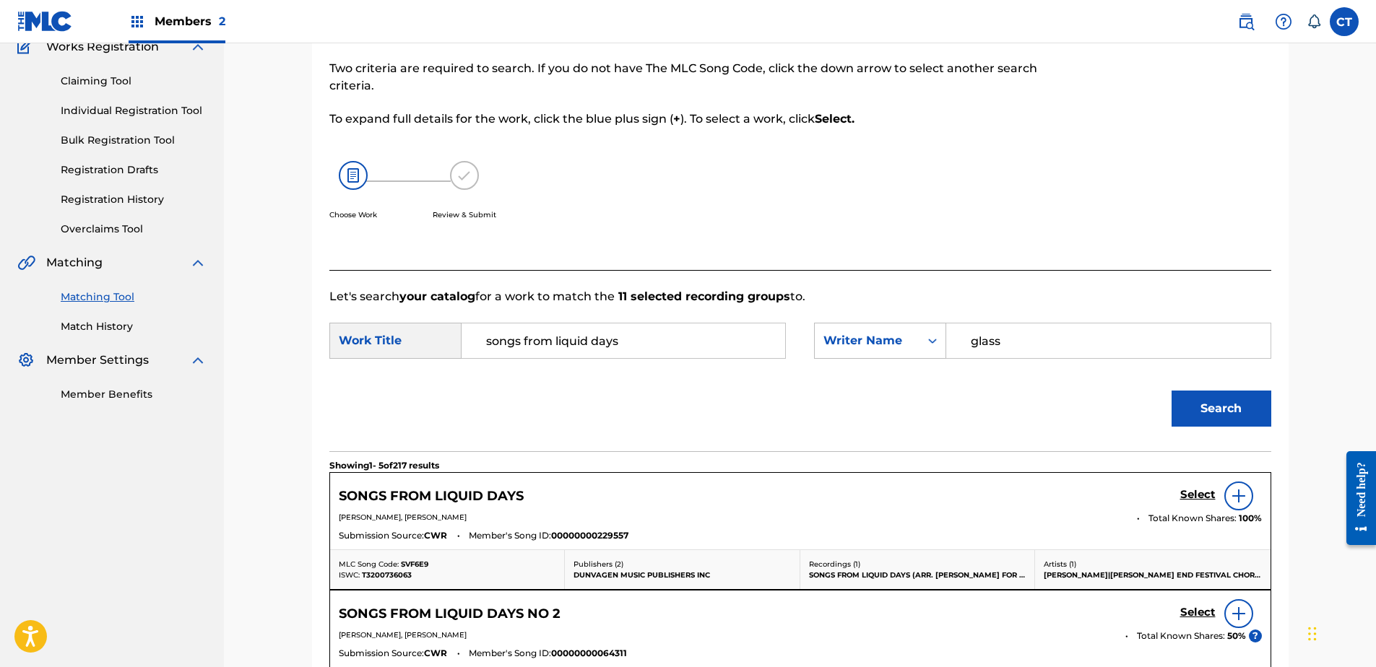
scroll to position [295, 0]
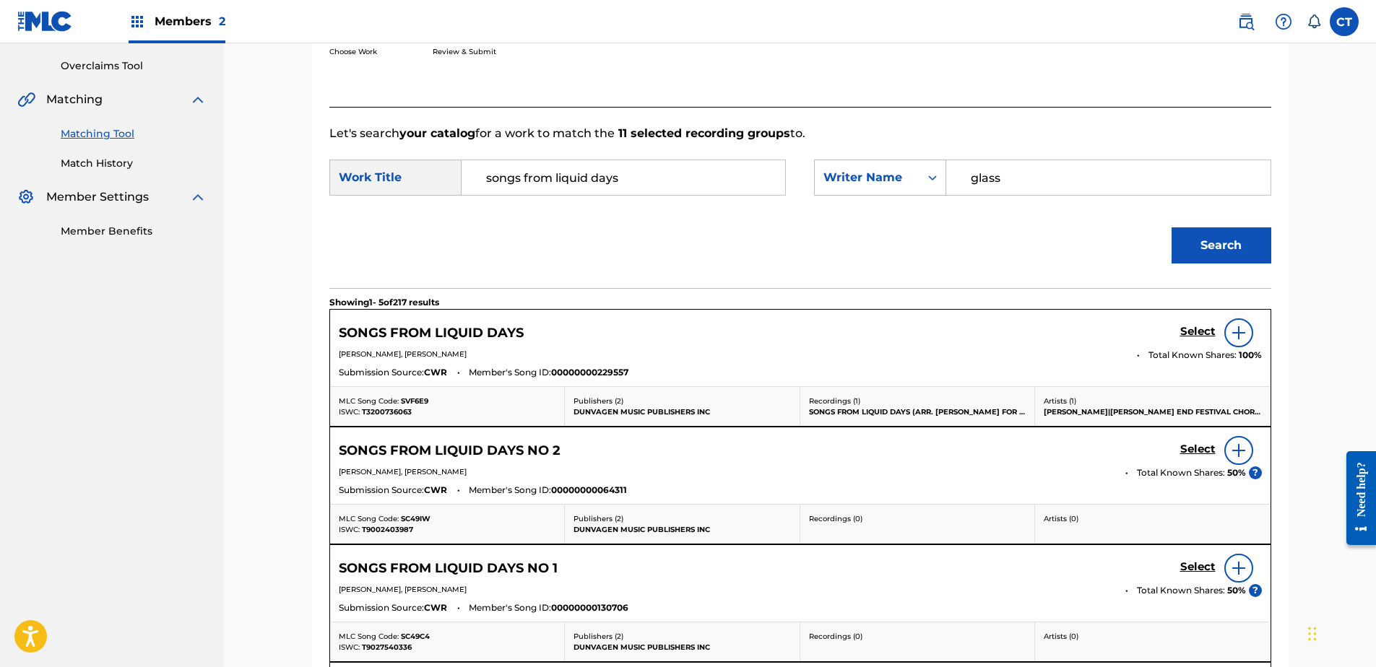
click at [1194, 339] on h5 "Select" at bounding box center [1197, 332] width 35 height 14
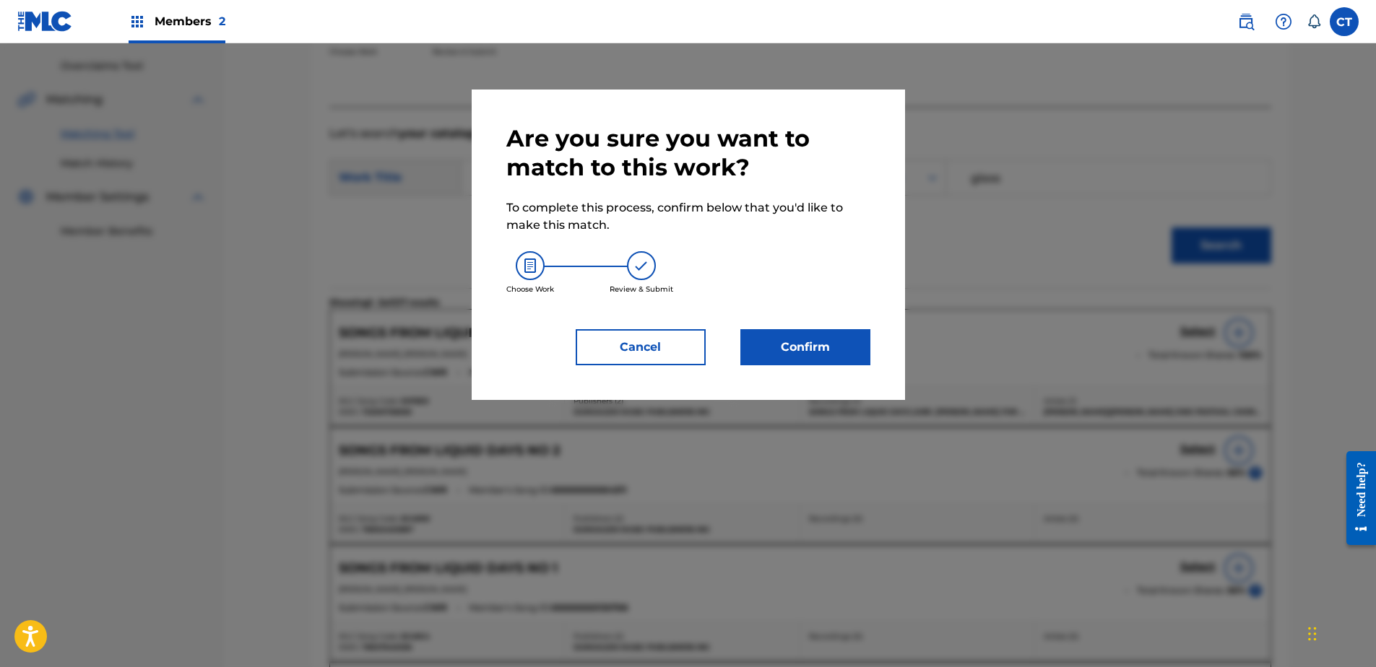
click at [788, 333] on button "Confirm" at bounding box center [805, 347] width 130 height 36
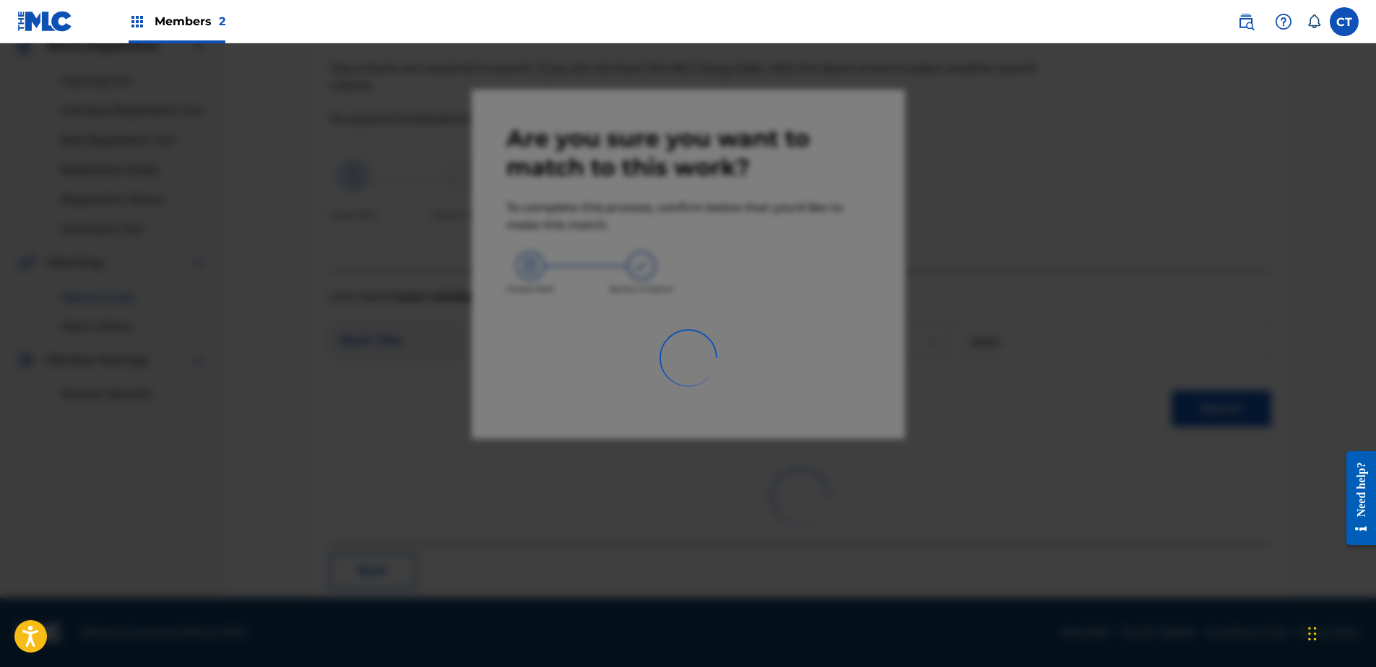
scroll to position [131, 0]
